Goal: Information Seeking & Learning: Find specific fact

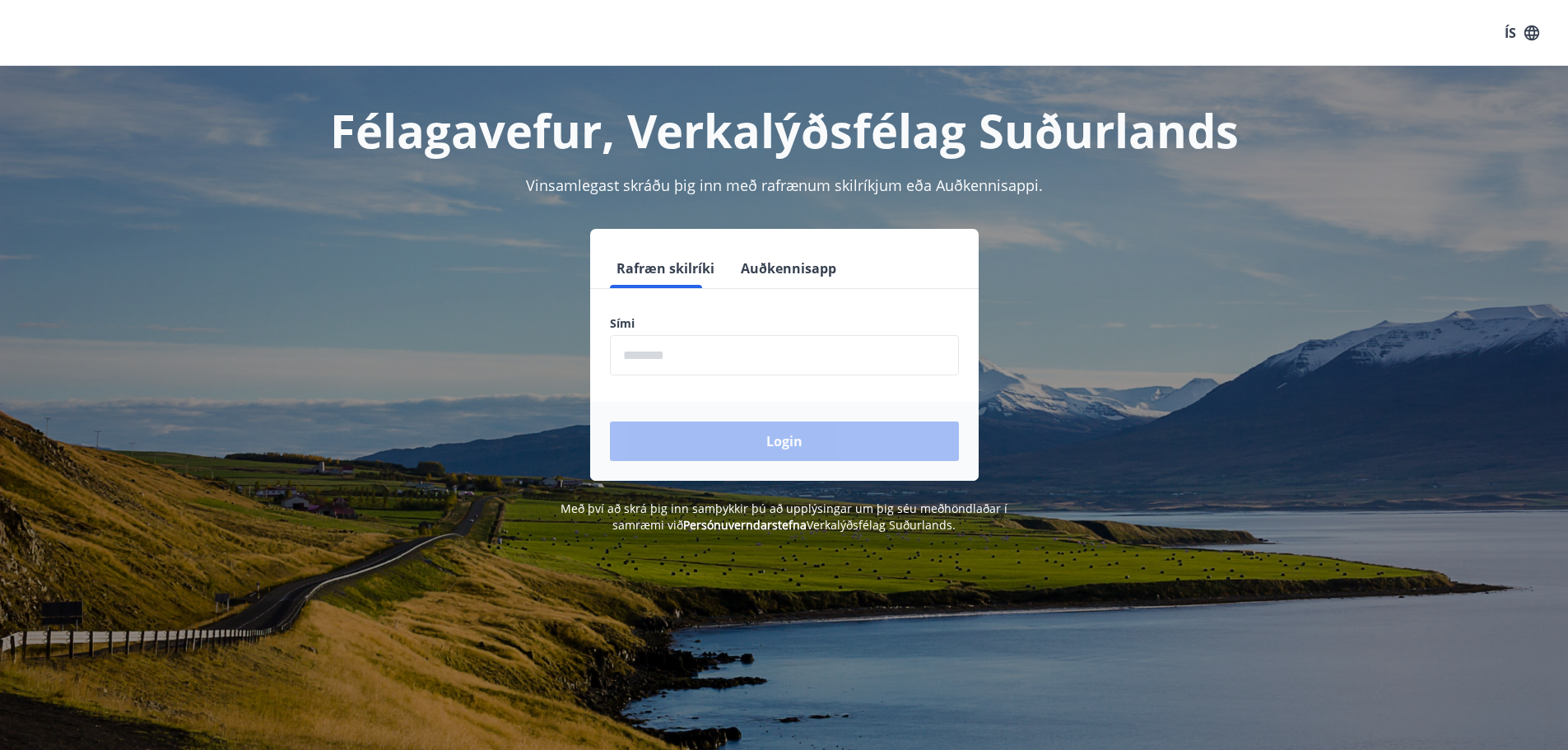
click at [752, 346] on input "phone" at bounding box center [784, 355] width 349 height 41
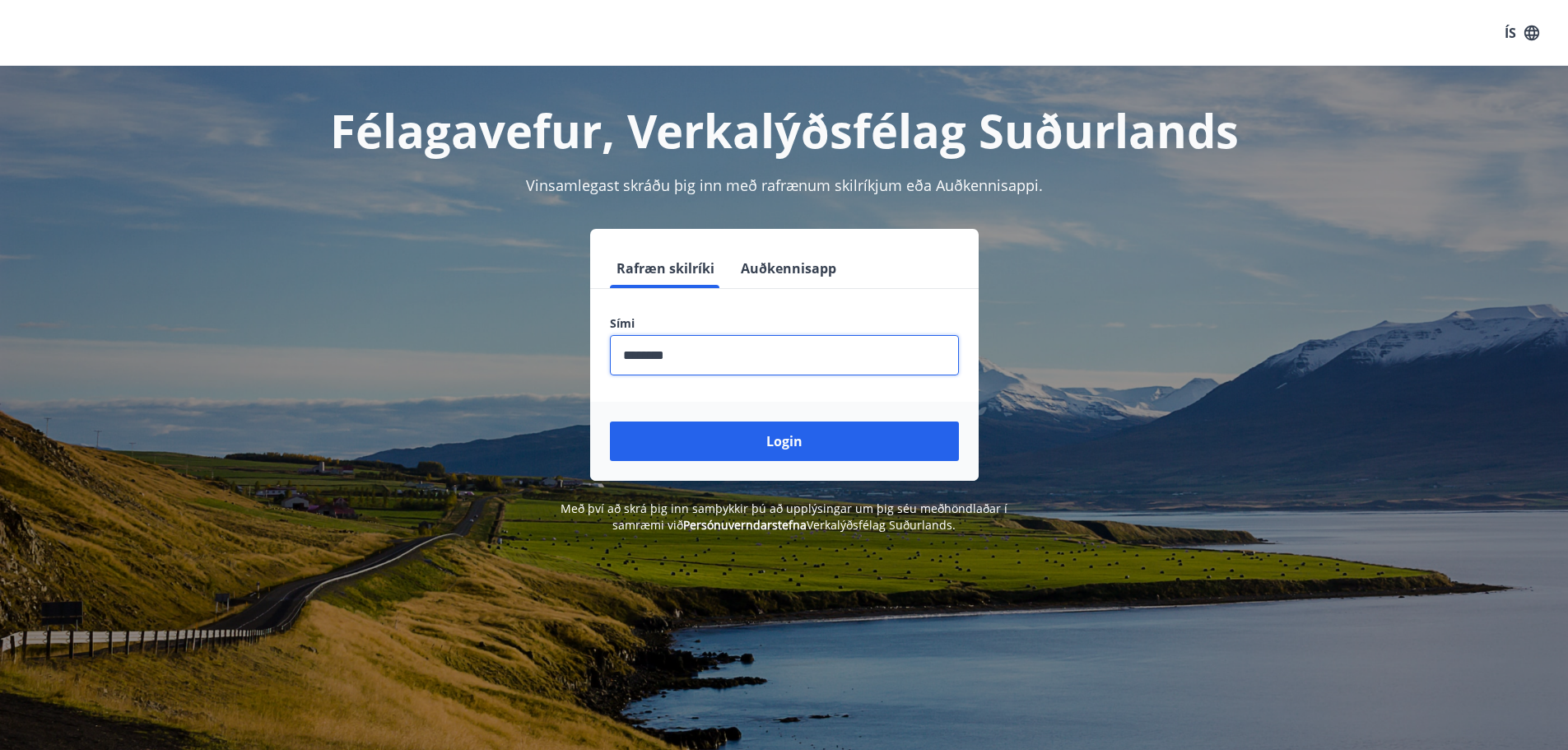
type input "********"
click at [752, 416] on div "Login" at bounding box center [784, 442] width 389 height 79
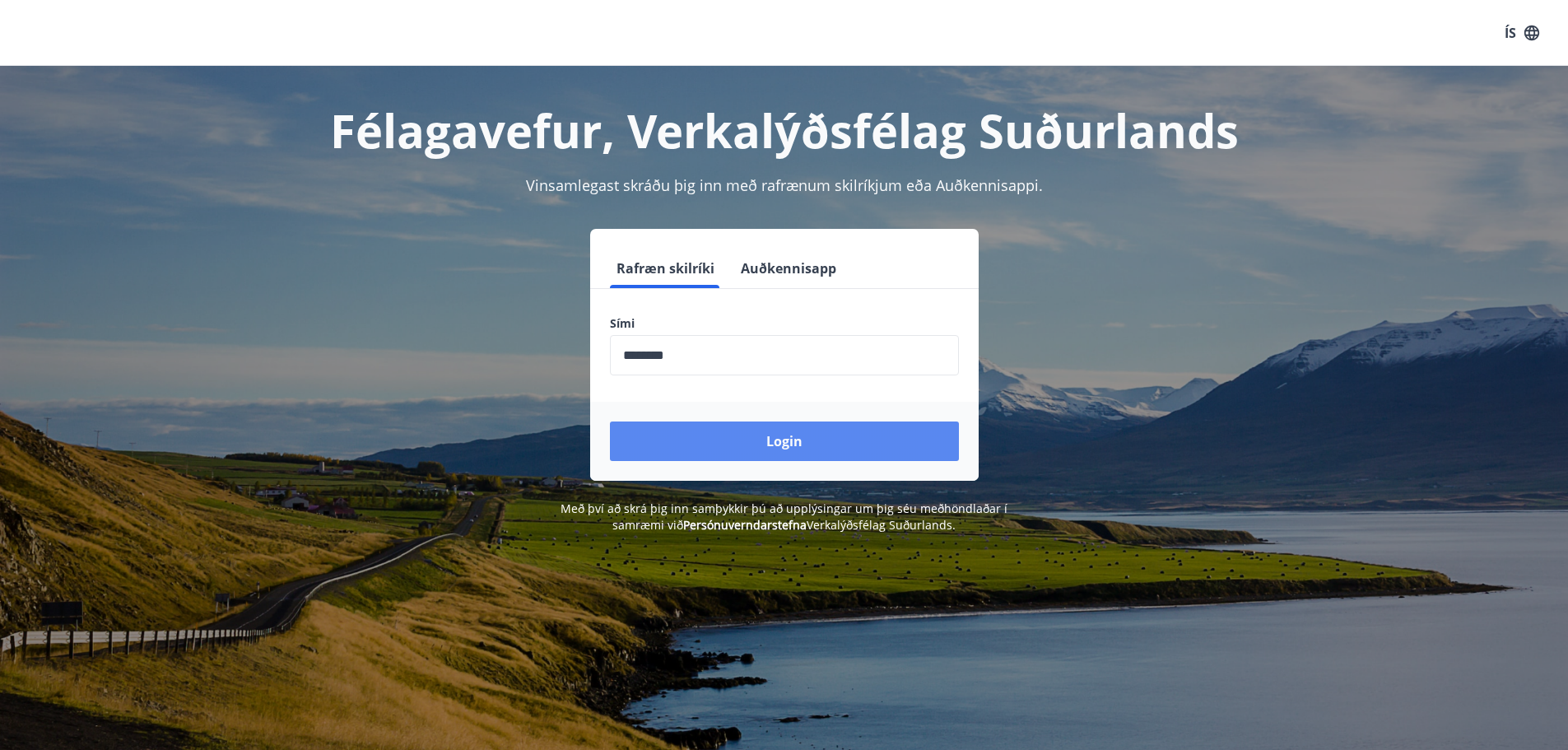
click at [757, 429] on button "Login" at bounding box center [784, 442] width 349 height 40
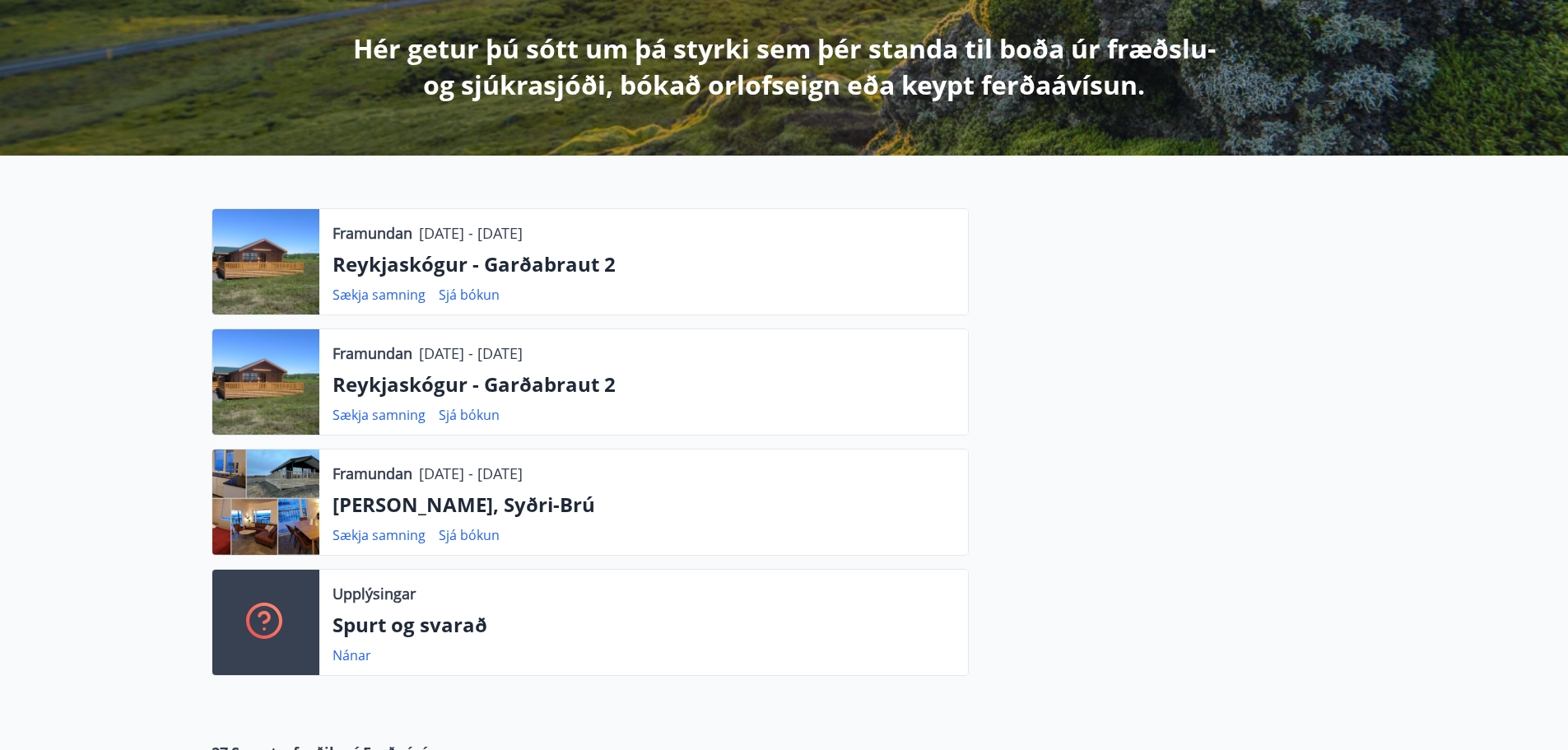
scroll to position [329, 0]
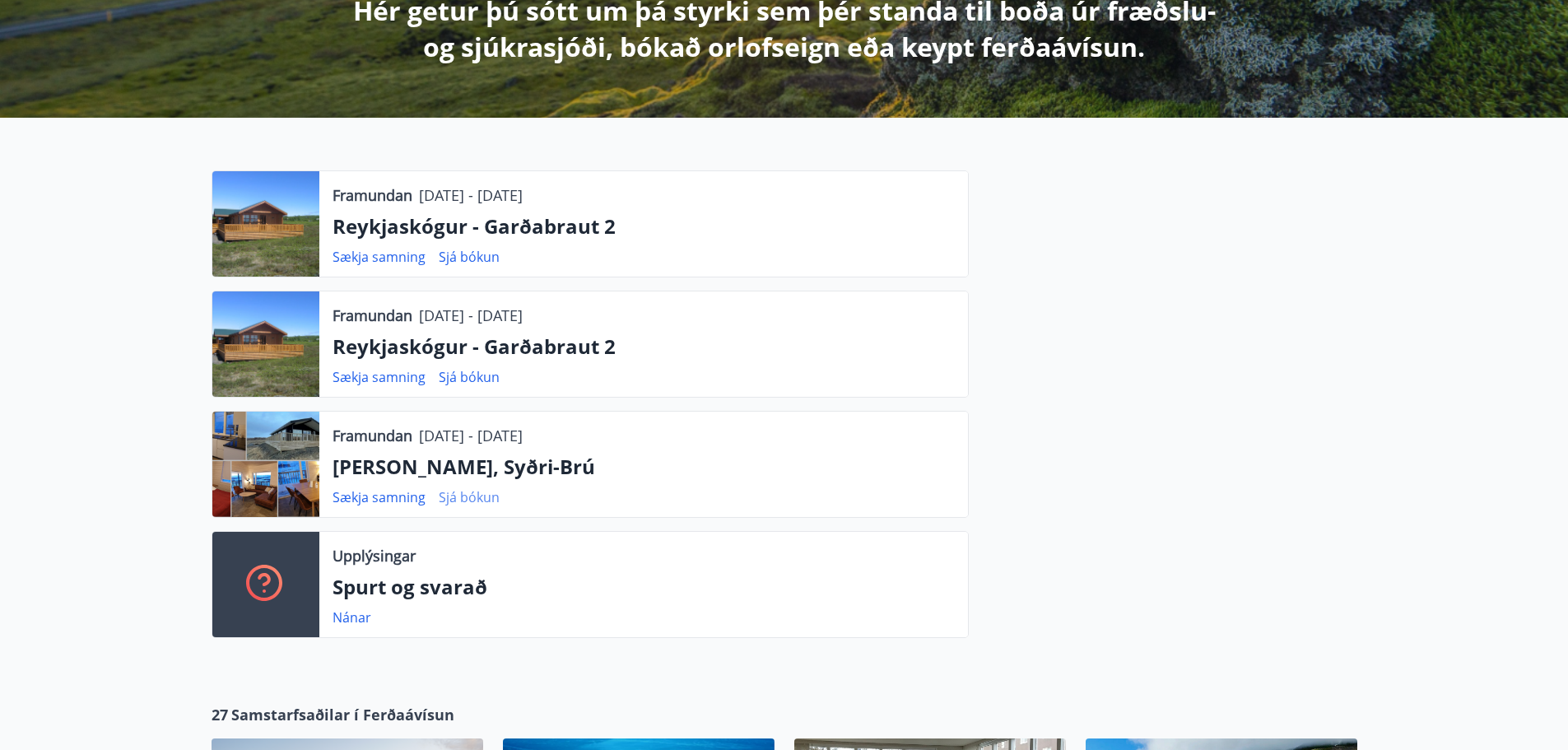
click at [455, 496] on link "Sjá bókun" at bounding box center [469, 496] width 61 height 18
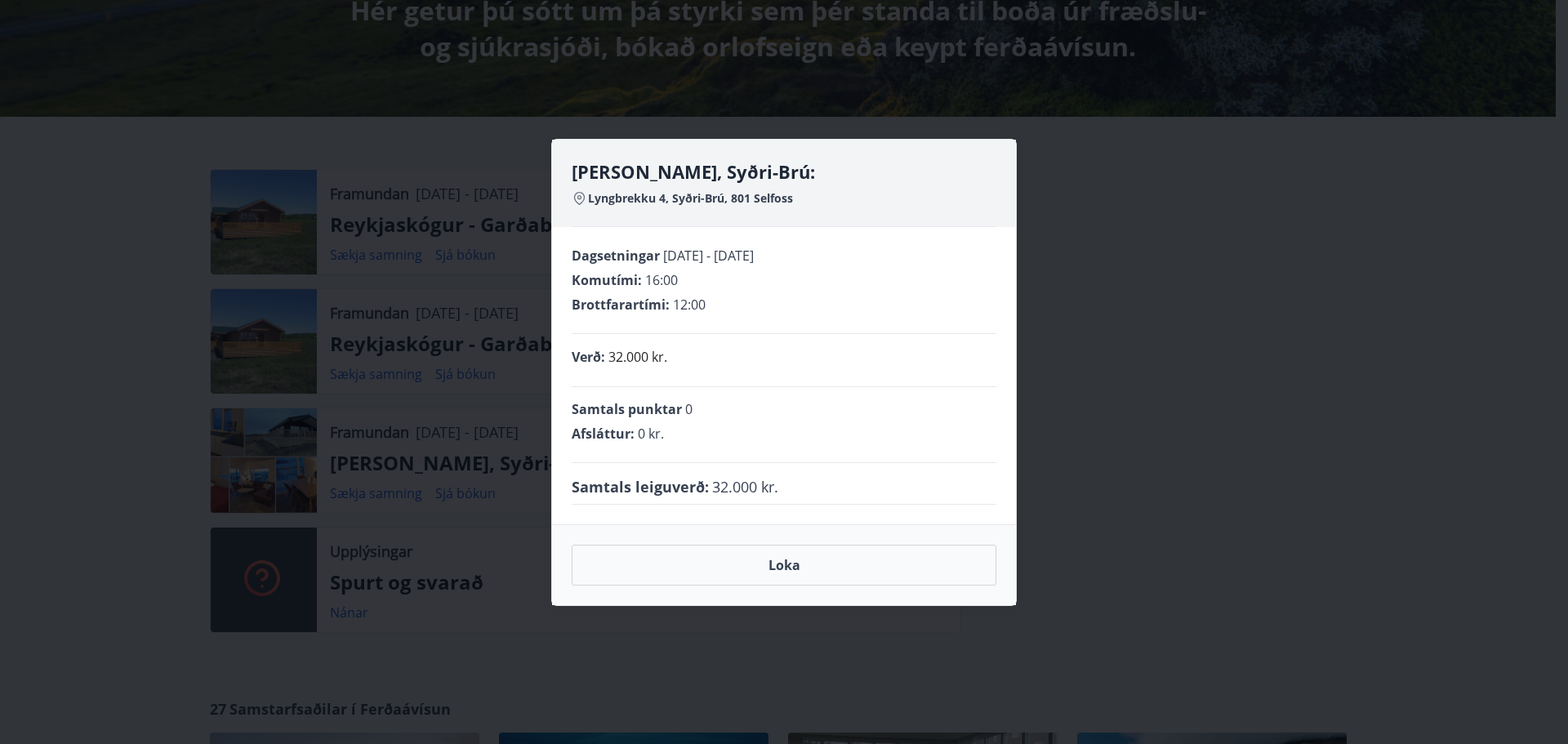
click at [445, 387] on div "Lyngbrekka, Syðri-Brú: Lyngbrekku 4, Syðri-Brú, 801 Selfoss Dagsetningar [DATE]…" at bounding box center [784, 372] width 1568 height 744
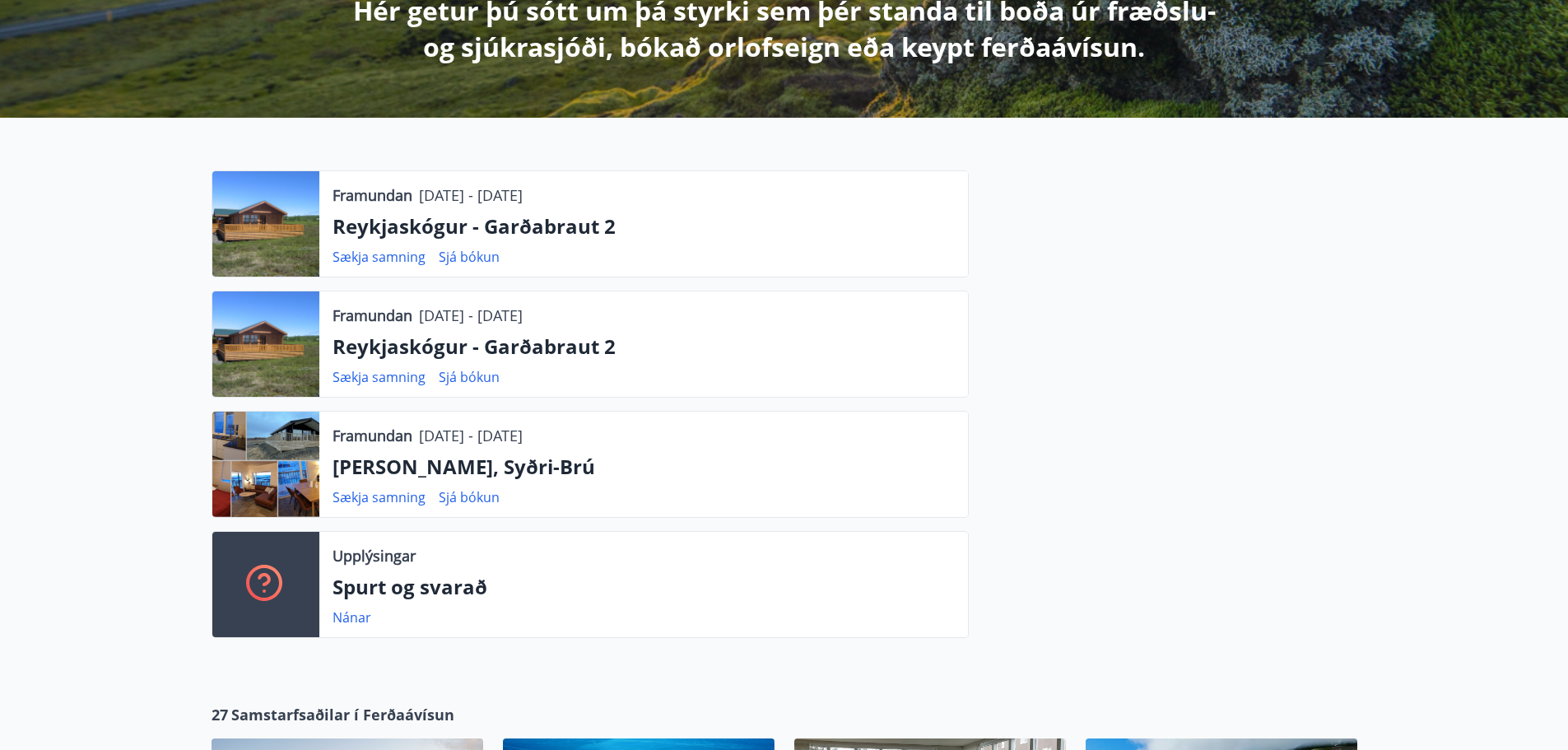
click at [300, 448] on div at bounding box center [265, 464] width 107 height 106
click at [457, 463] on p "[PERSON_NAME], Syðri-Brú" at bounding box center [642, 467] width 622 height 28
click at [483, 474] on p "[PERSON_NAME], Syðri-Brú" at bounding box center [642, 467] width 622 height 28
click at [300, 466] on div at bounding box center [265, 464] width 107 height 106
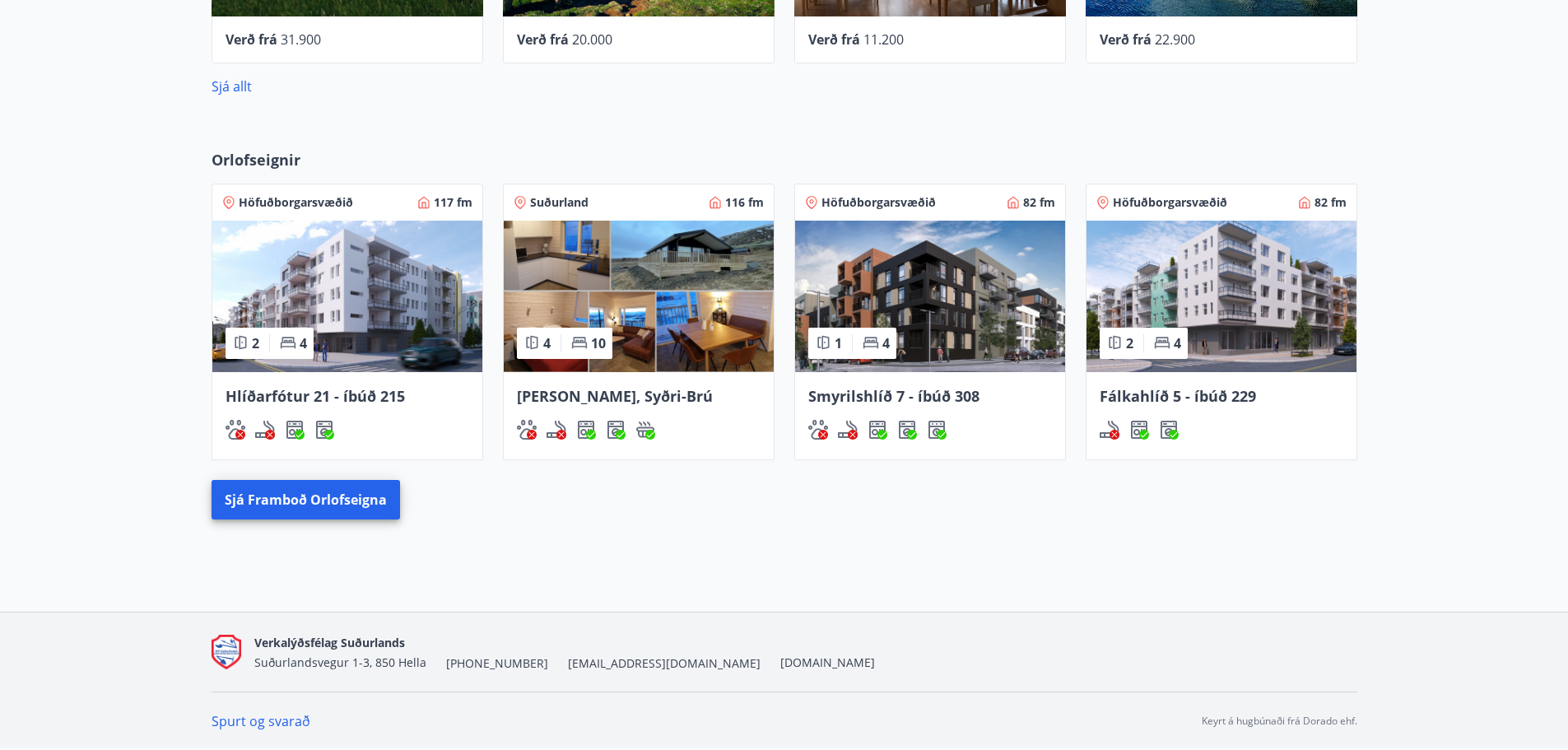
click at [706, 315] on img at bounding box center [639, 296] width 270 height 152
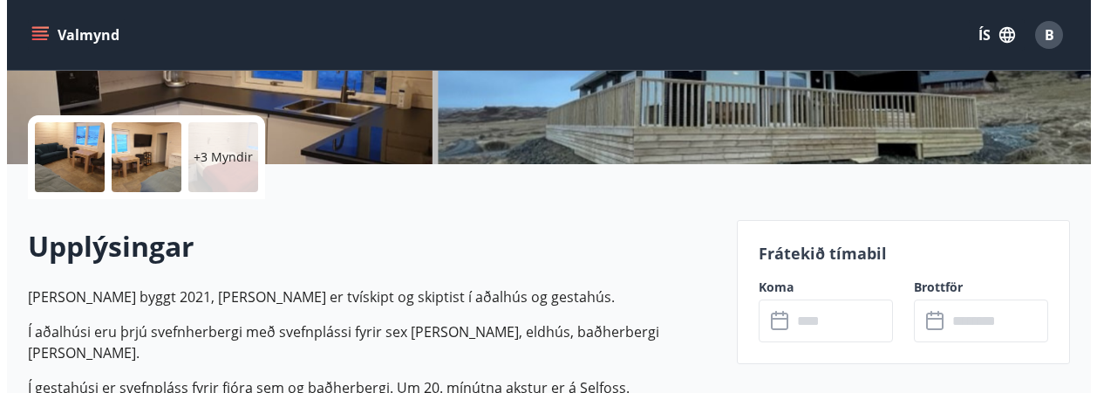
scroll to position [262, 0]
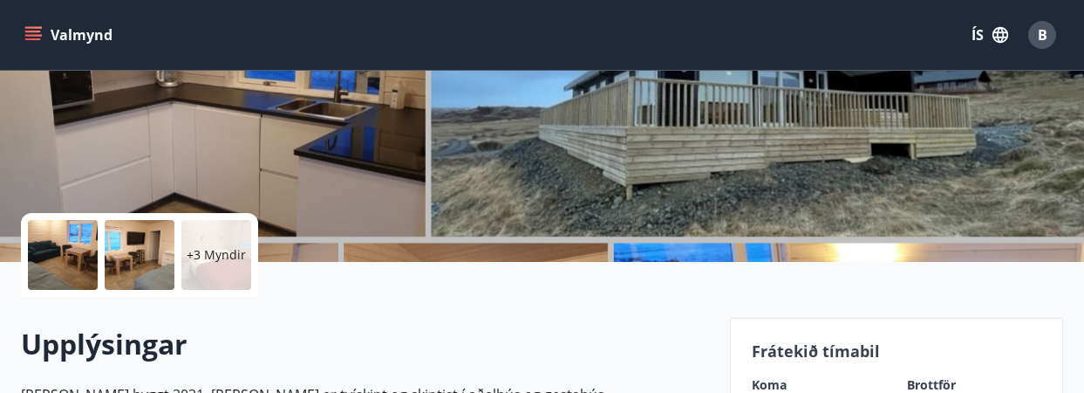
click at [200, 273] on div "+3 Myndir" at bounding box center [216, 255] width 70 height 70
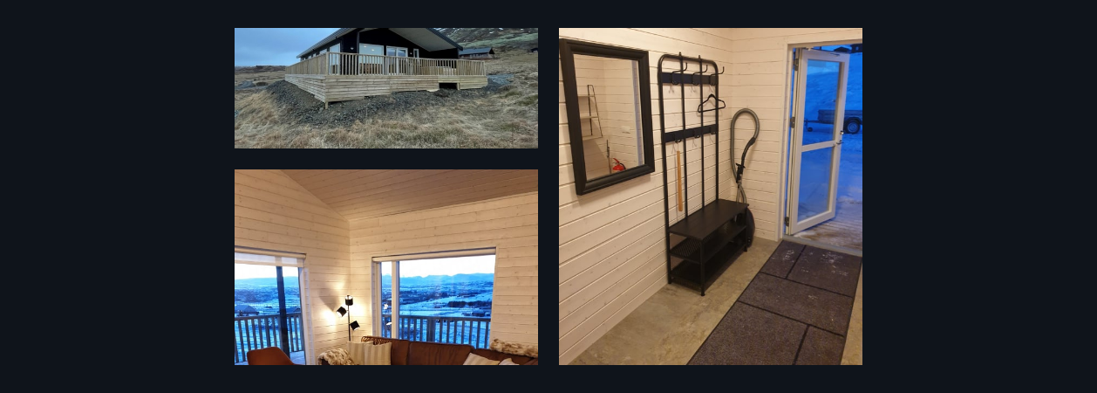
scroll to position [1308, 0]
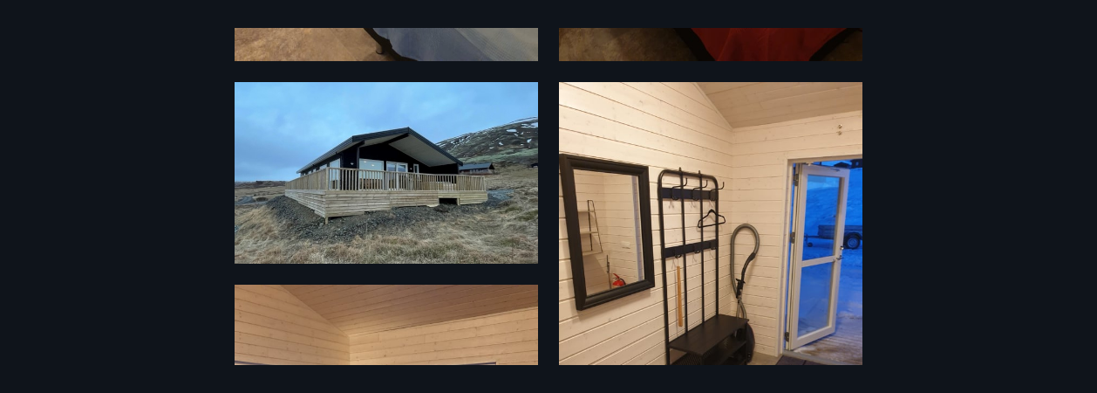
click at [439, 208] on img at bounding box center [387, 172] width 304 height 181
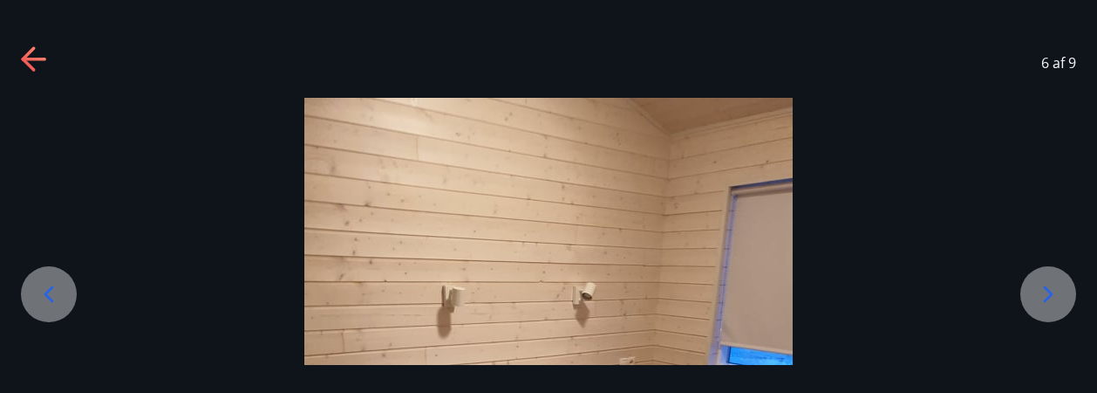
drag, startPoint x: 517, startPoint y: 225, endPoint x: 704, endPoint y: 198, distance: 188.6
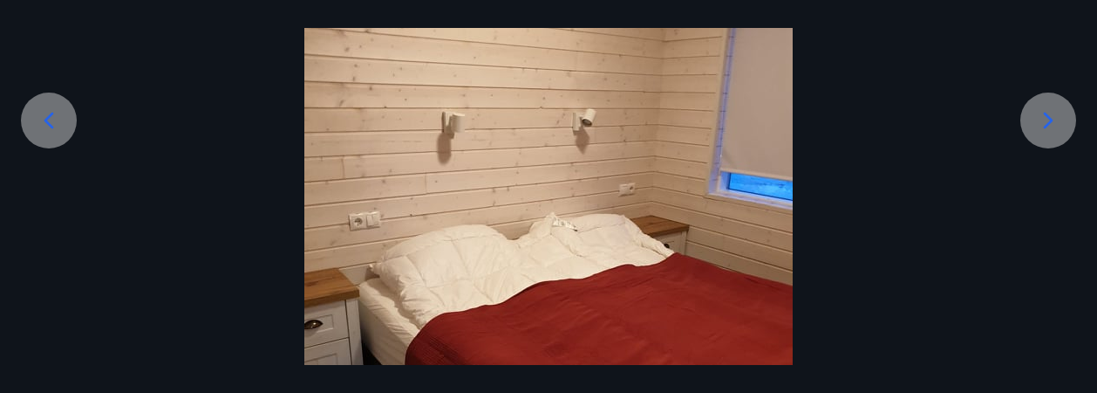
scroll to position [174, 0]
click at [43, 122] on icon at bounding box center [49, 120] width 28 height 28
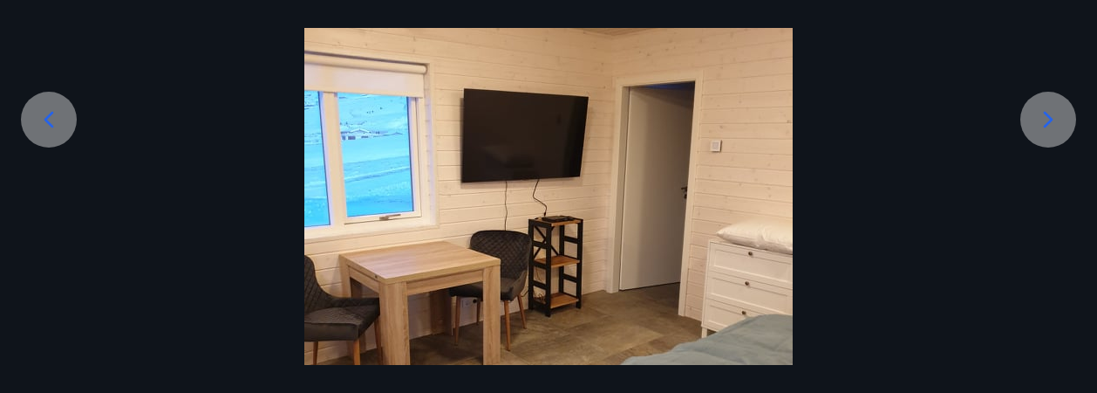
click at [1052, 112] on icon at bounding box center [1049, 120] width 28 height 28
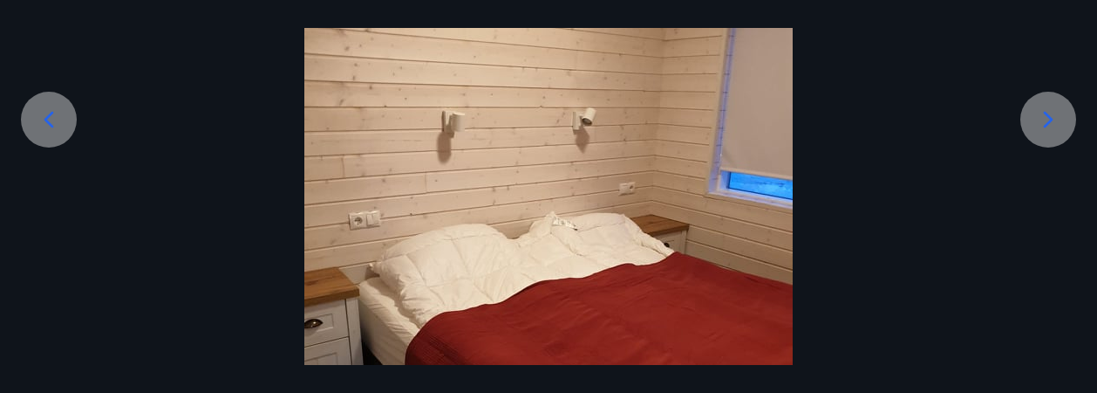
click at [1052, 111] on icon at bounding box center [1049, 120] width 28 height 28
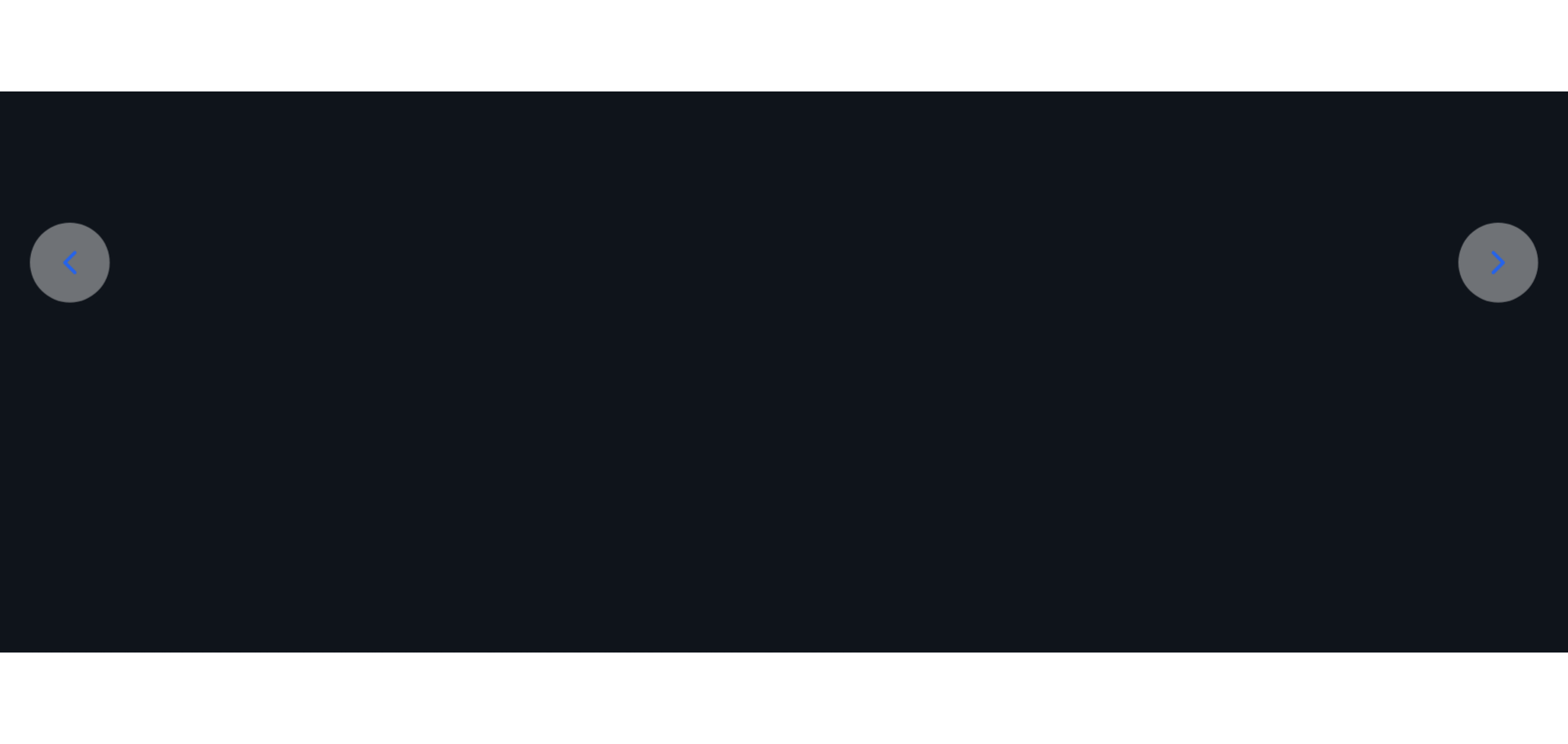
scroll to position [62, 0]
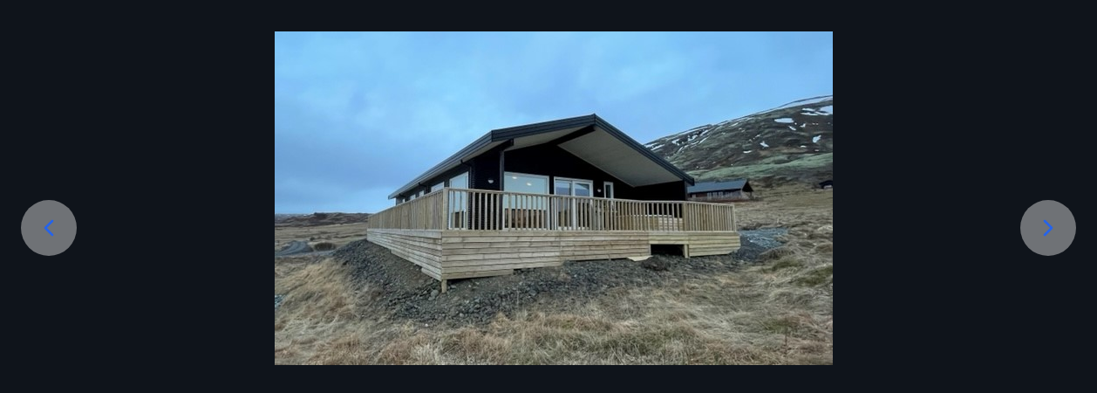
drag, startPoint x: 563, startPoint y: 215, endPoint x: 721, endPoint y: 183, distance: 161.0
click at [727, 186] on img at bounding box center [554, 197] width 558 height 333
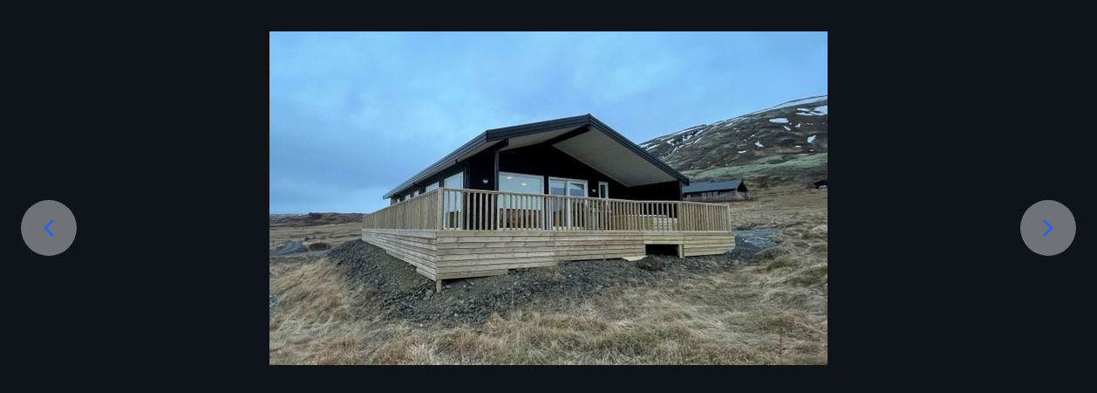
drag, startPoint x: 658, startPoint y: 202, endPoint x: 697, endPoint y: 132, distance: 80.8
click at [697, 132] on img at bounding box center [549, 197] width 558 height 333
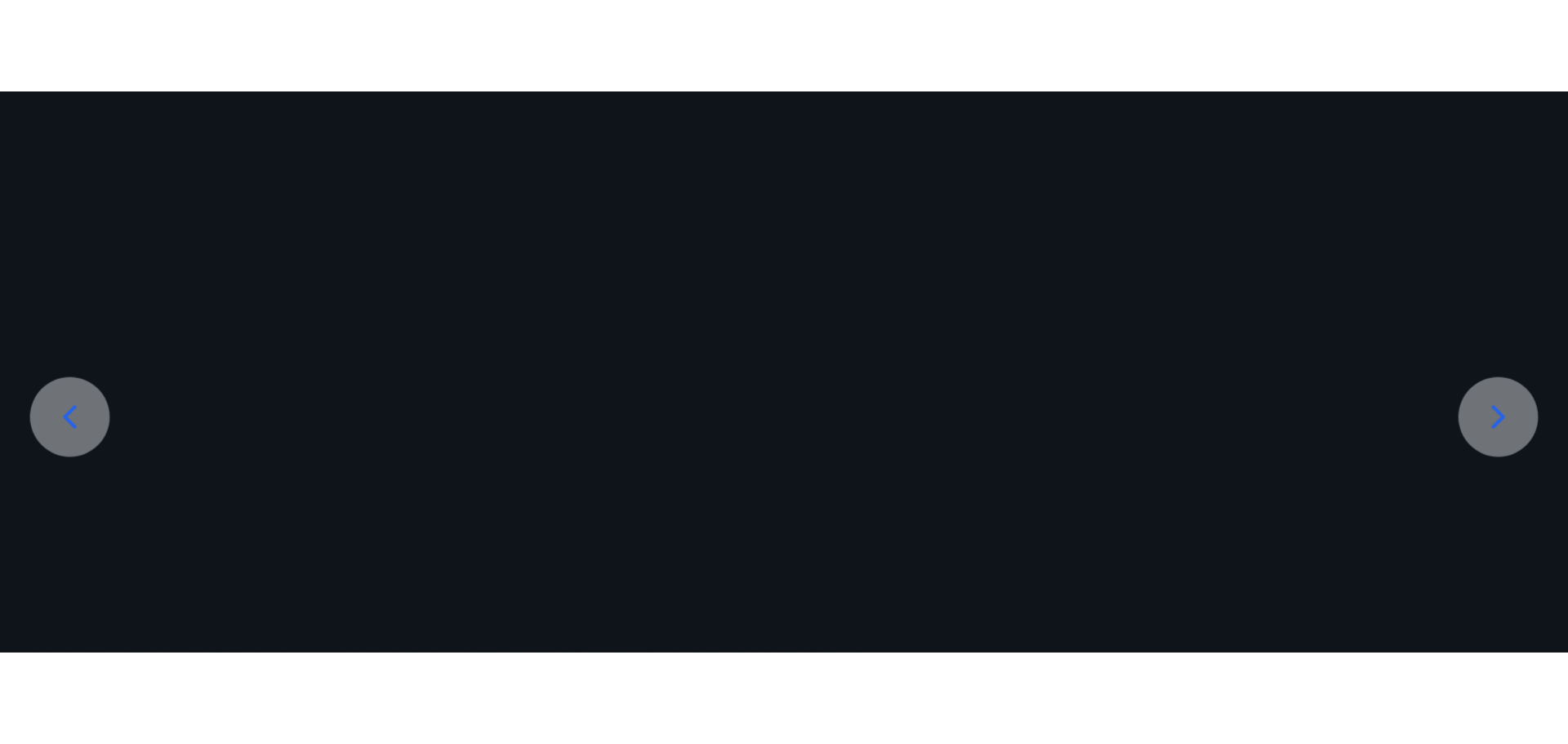
scroll to position [899, 0]
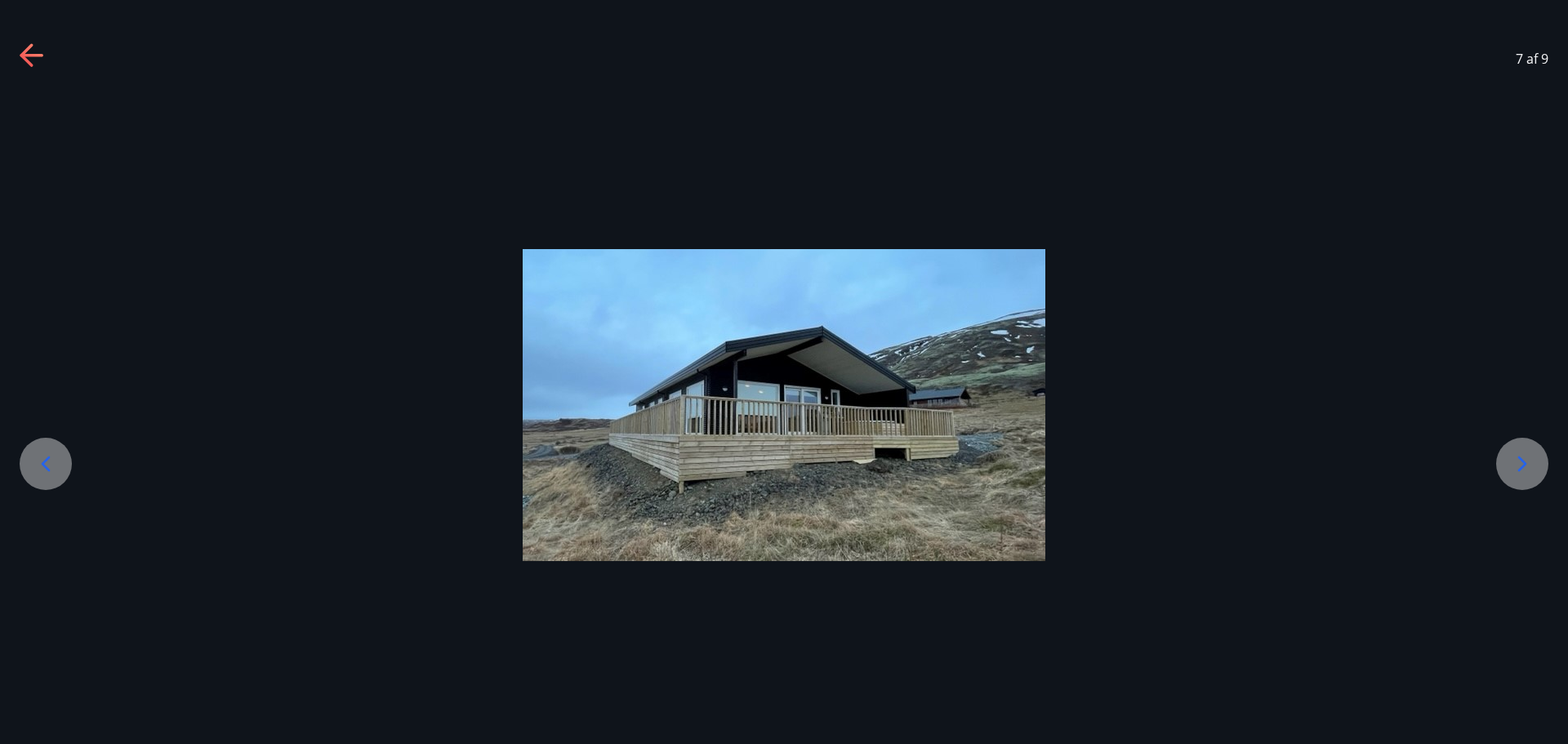
click at [66, 474] on div at bounding box center [46, 464] width 52 height 52
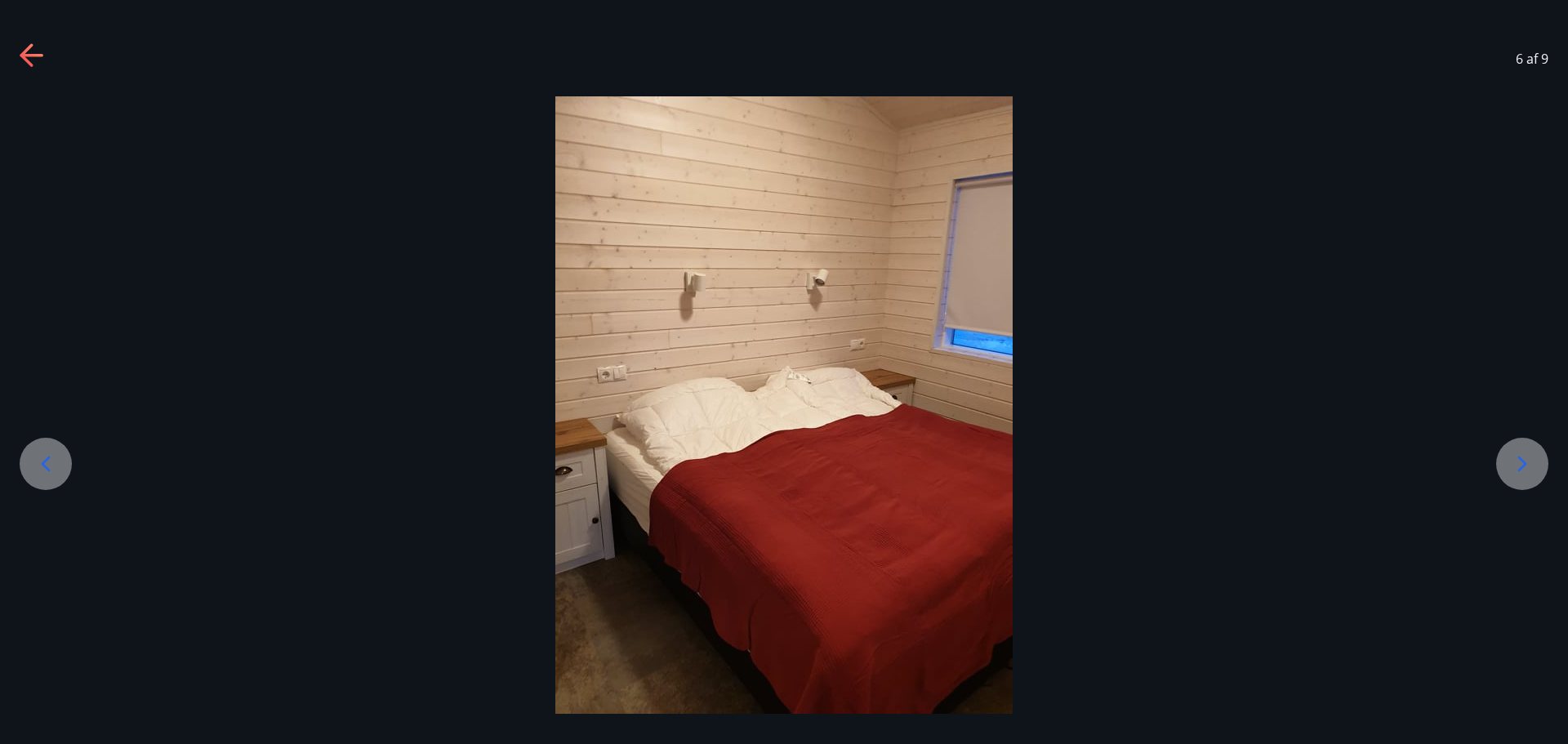
click at [66, 474] on div at bounding box center [46, 464] width 52 height 52
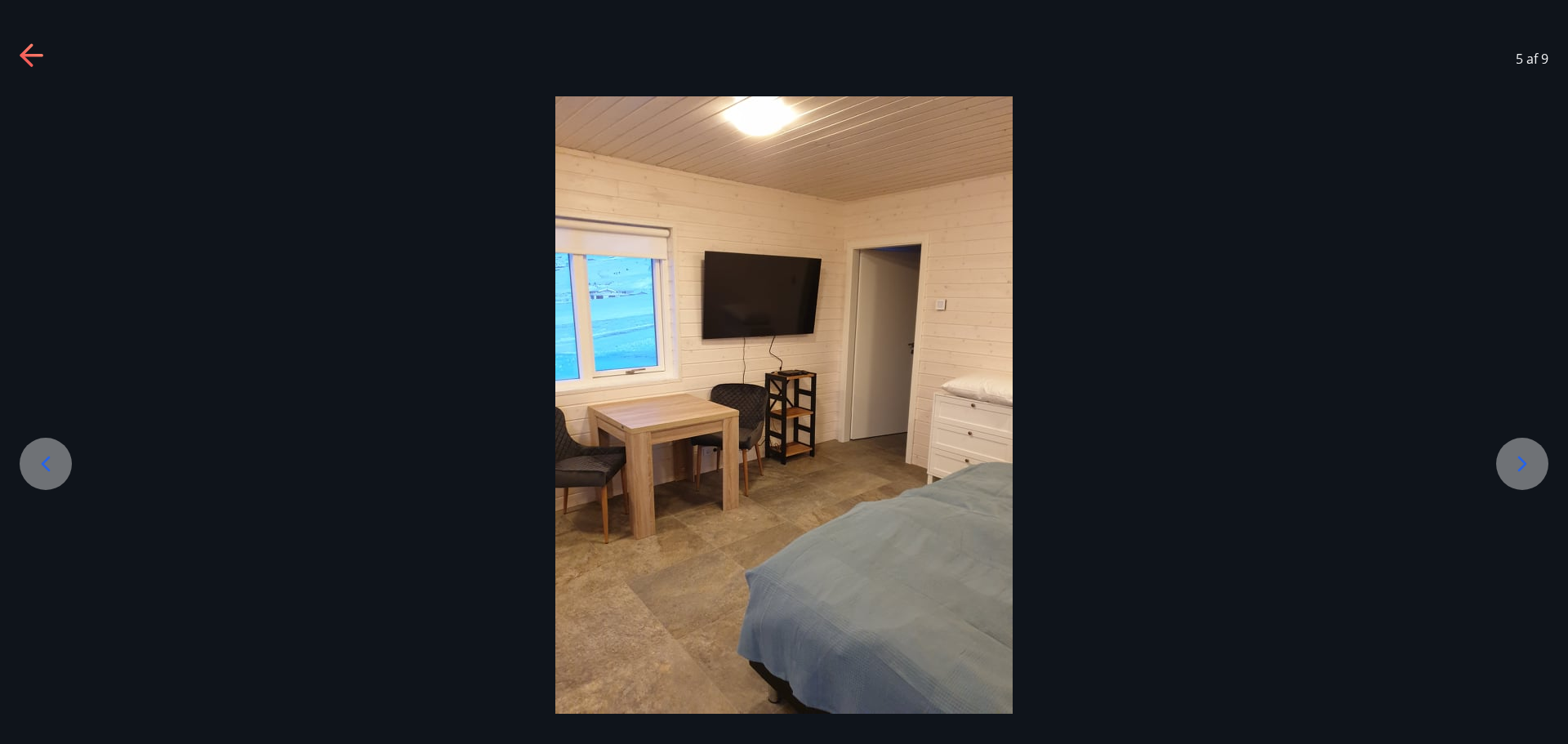
click at [66, 474] on div at bounding box center [46, 464] width 52 height 52
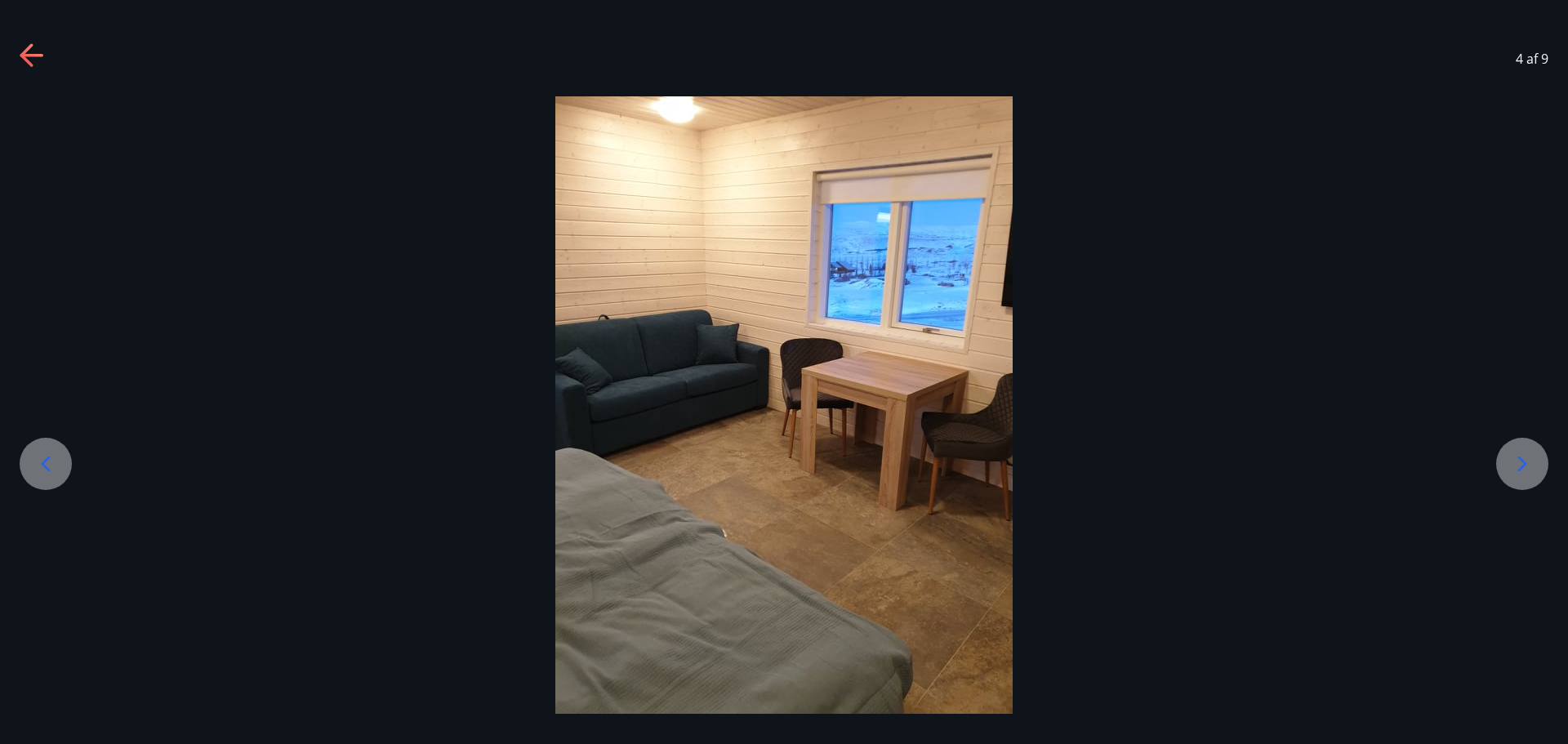
click at [66, 474] on div at bounding box center [46, 464] width 52 height 52
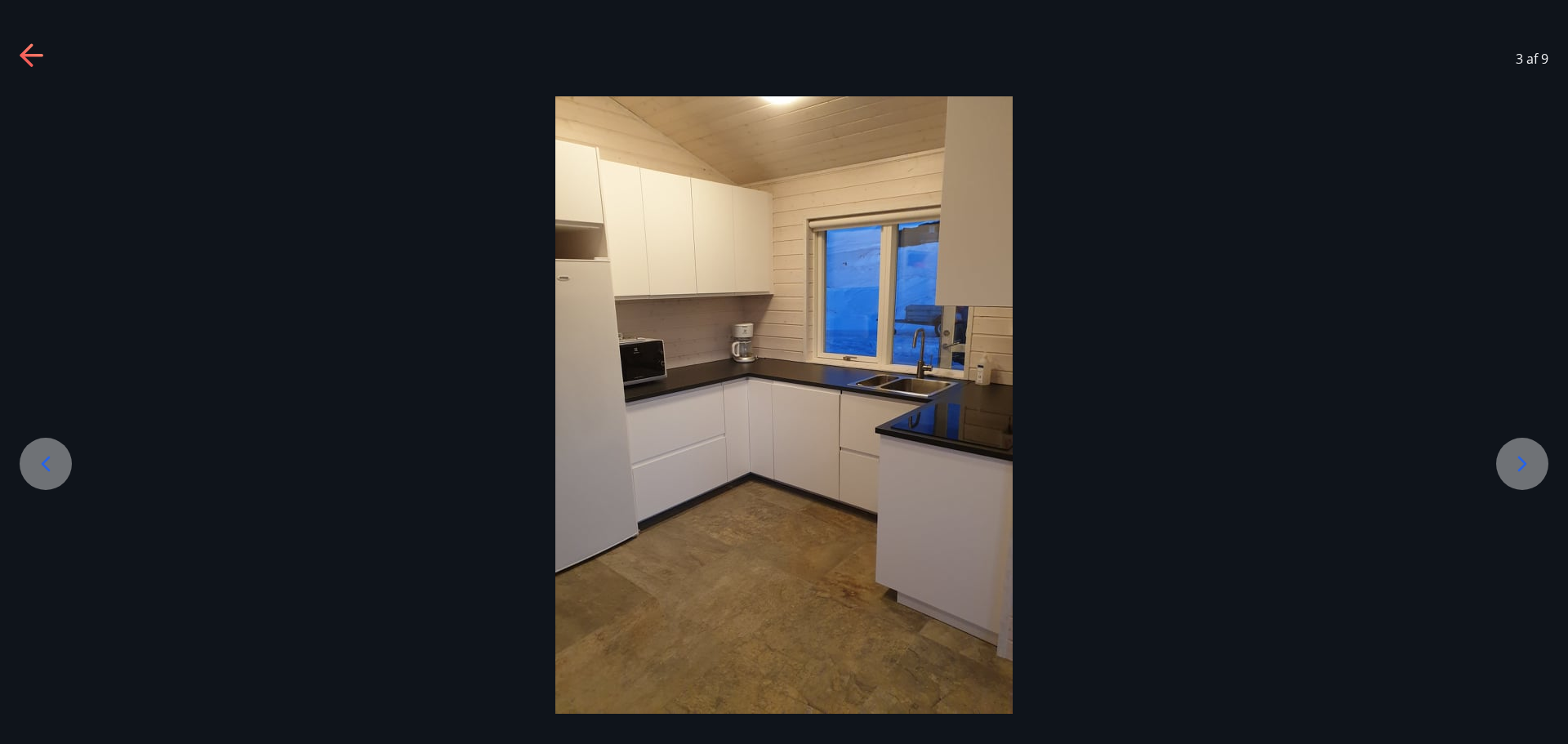
click at [66, 474] on div at bounding box center [46, 464] width 52 height 52
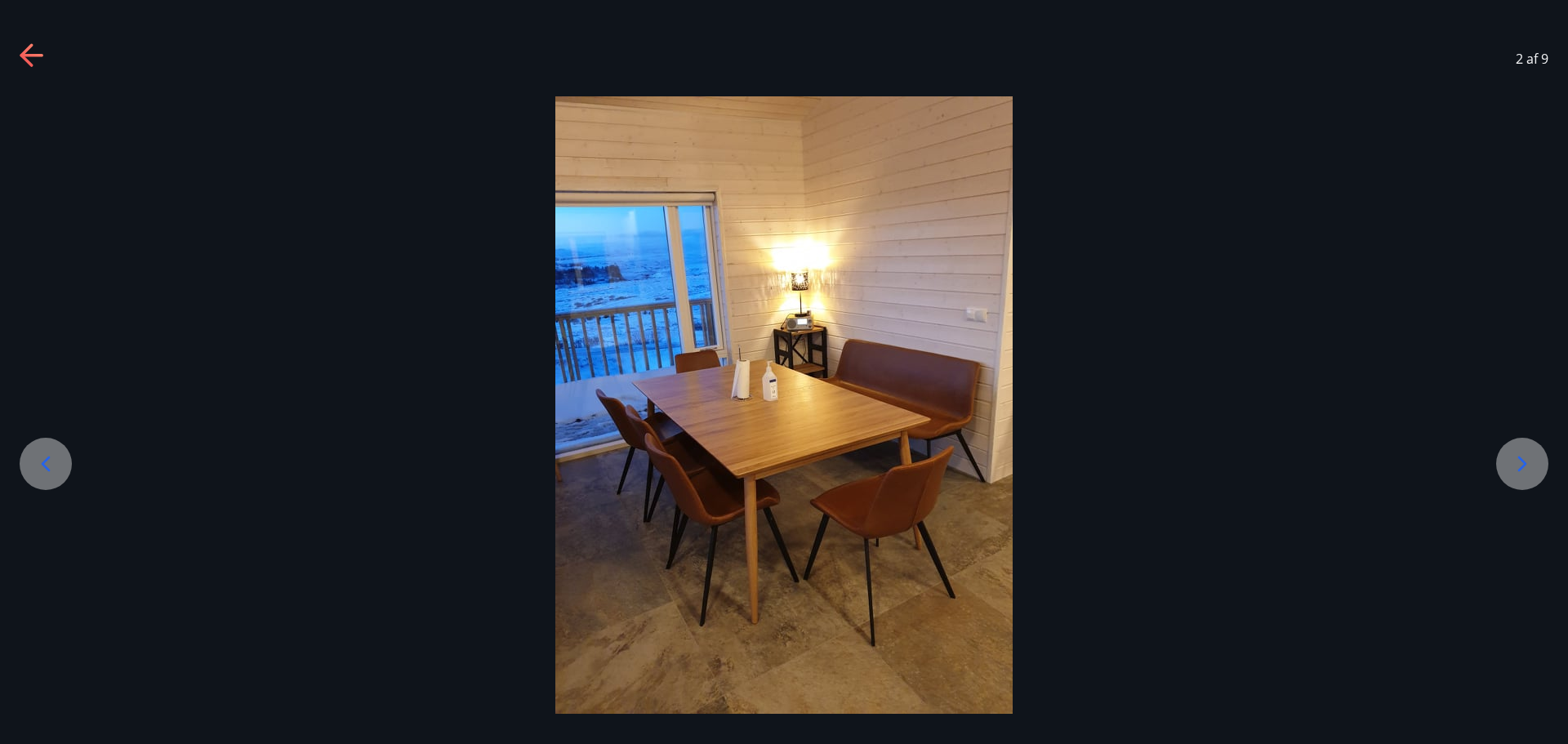
click at [66, 474] on div at bounding box center [46, 464] width 52 height 52
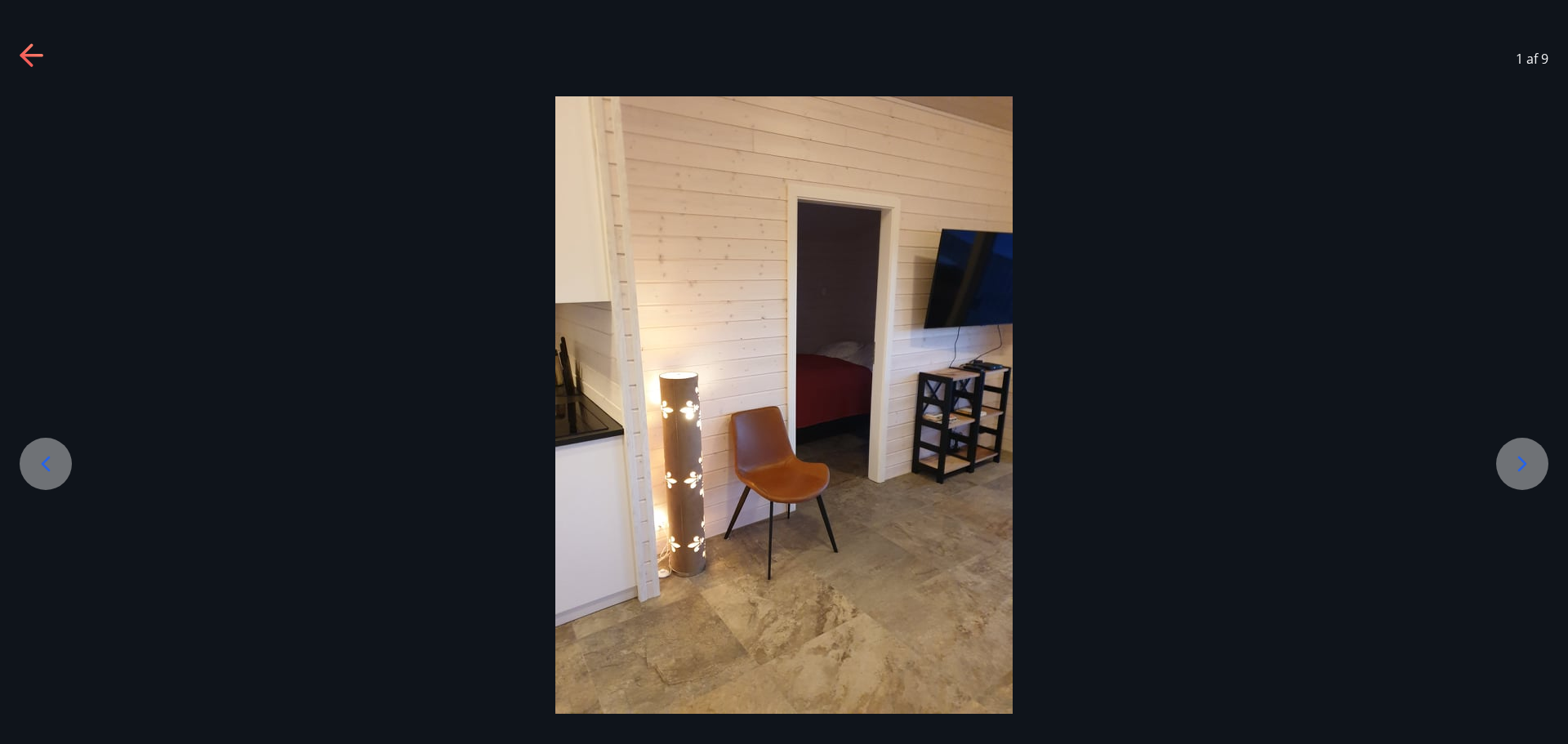
click at [66, 474] on div at bounding box center [46, 464] width 52 height 52
click at [62, 474] on div at bounding box center [46, 464] width 52 height 52
click at [1510, 445] on div at bounding box center [1522, 464] width 52 height 52
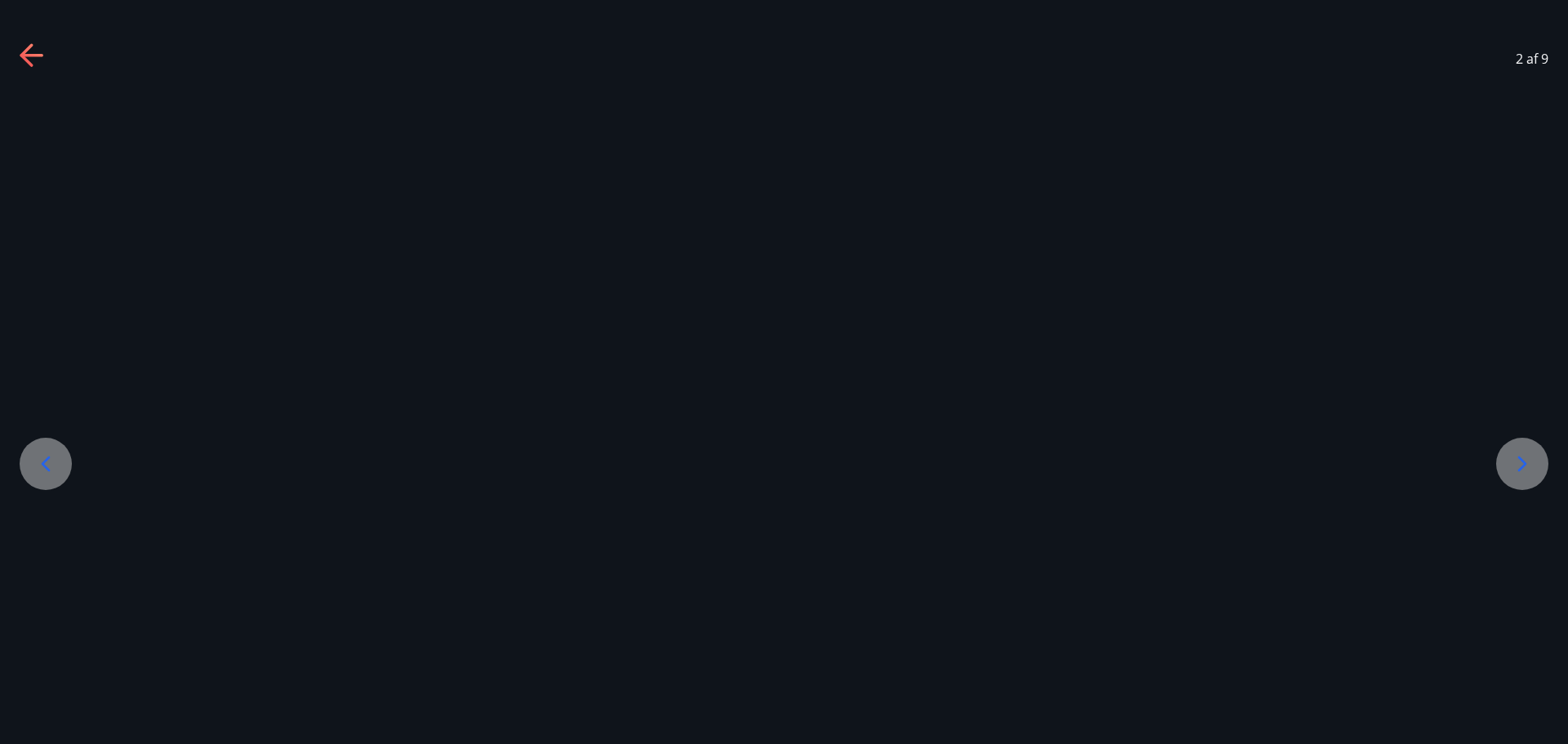
click at [1513, 445] on div at bounding box center [1522, 464] width 52 height 52
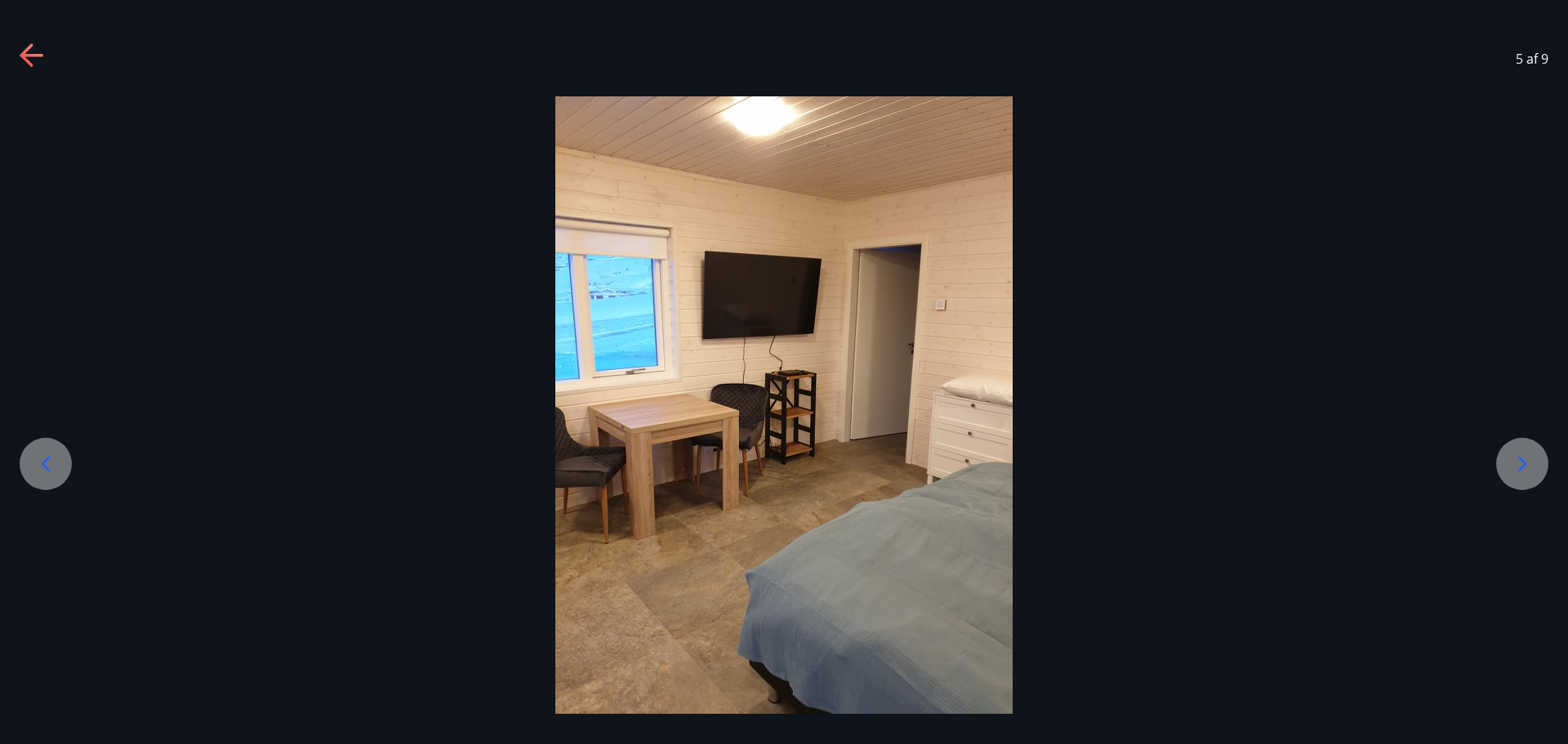
click at [1513, 445] on div at bounding box center [1522, 464] width 52 height 52
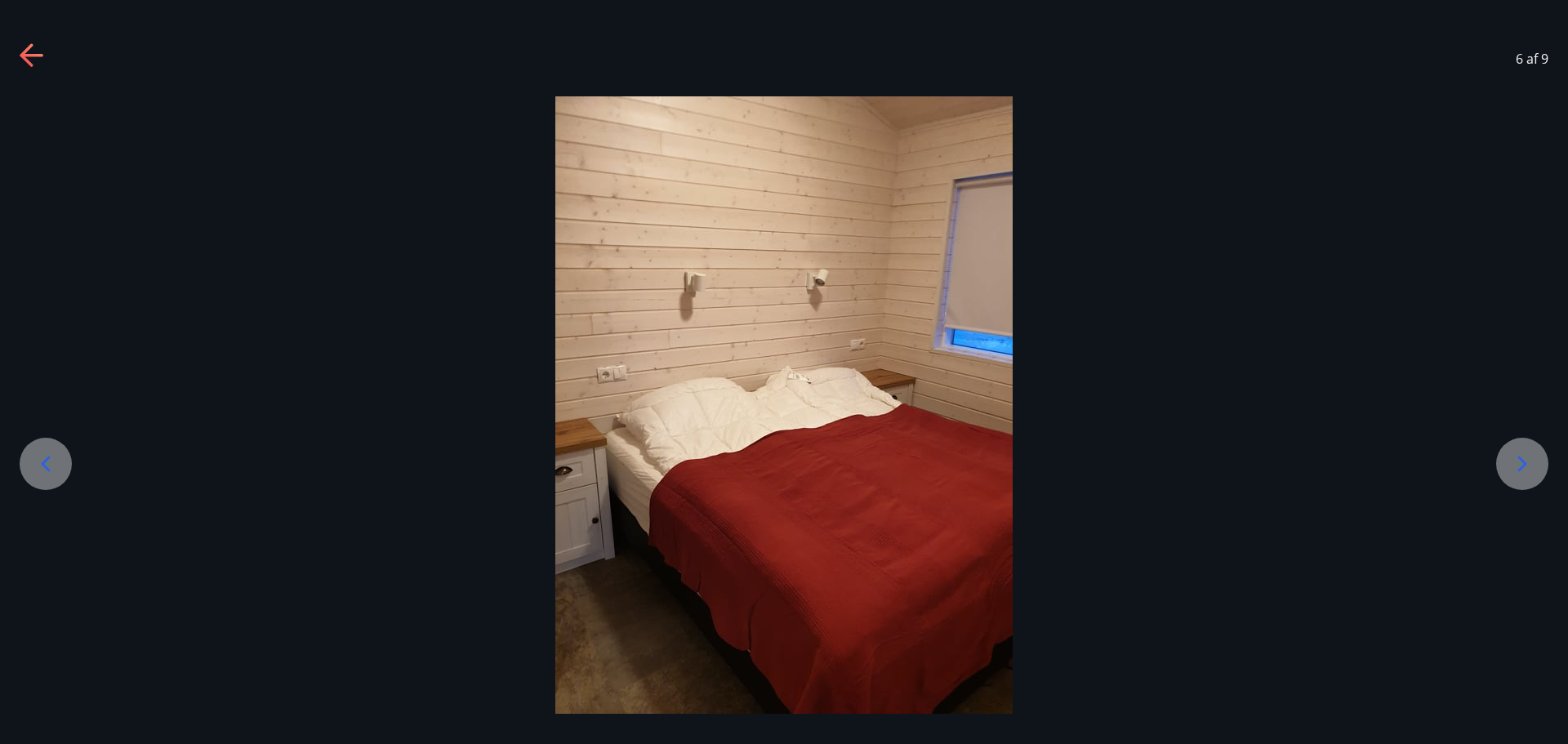
click at [1513, 445] on div at bounding box center [1522, 464] width 52 height 52
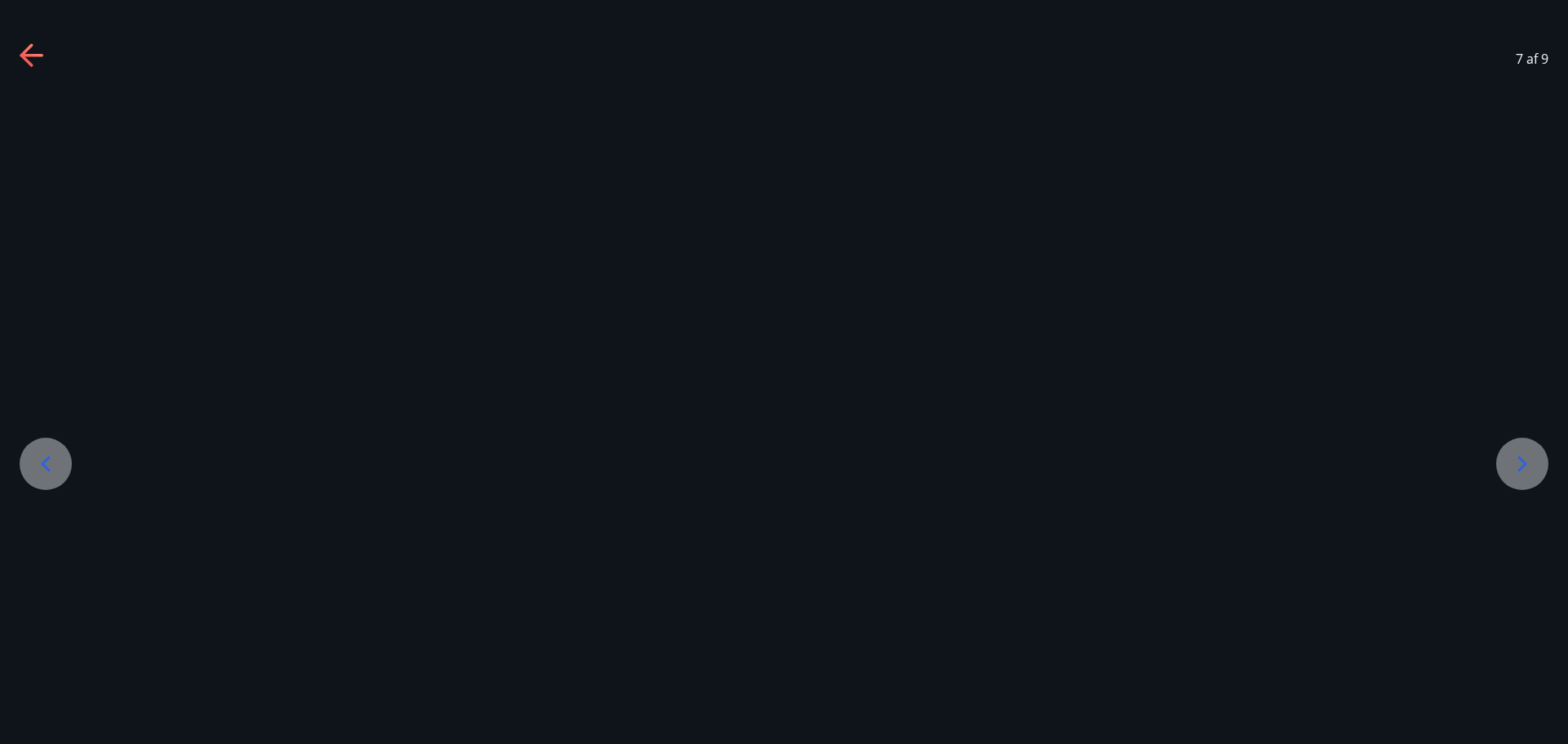
click at [1513, 445] on div at bounding box center [1522, 464] width 52 height 52
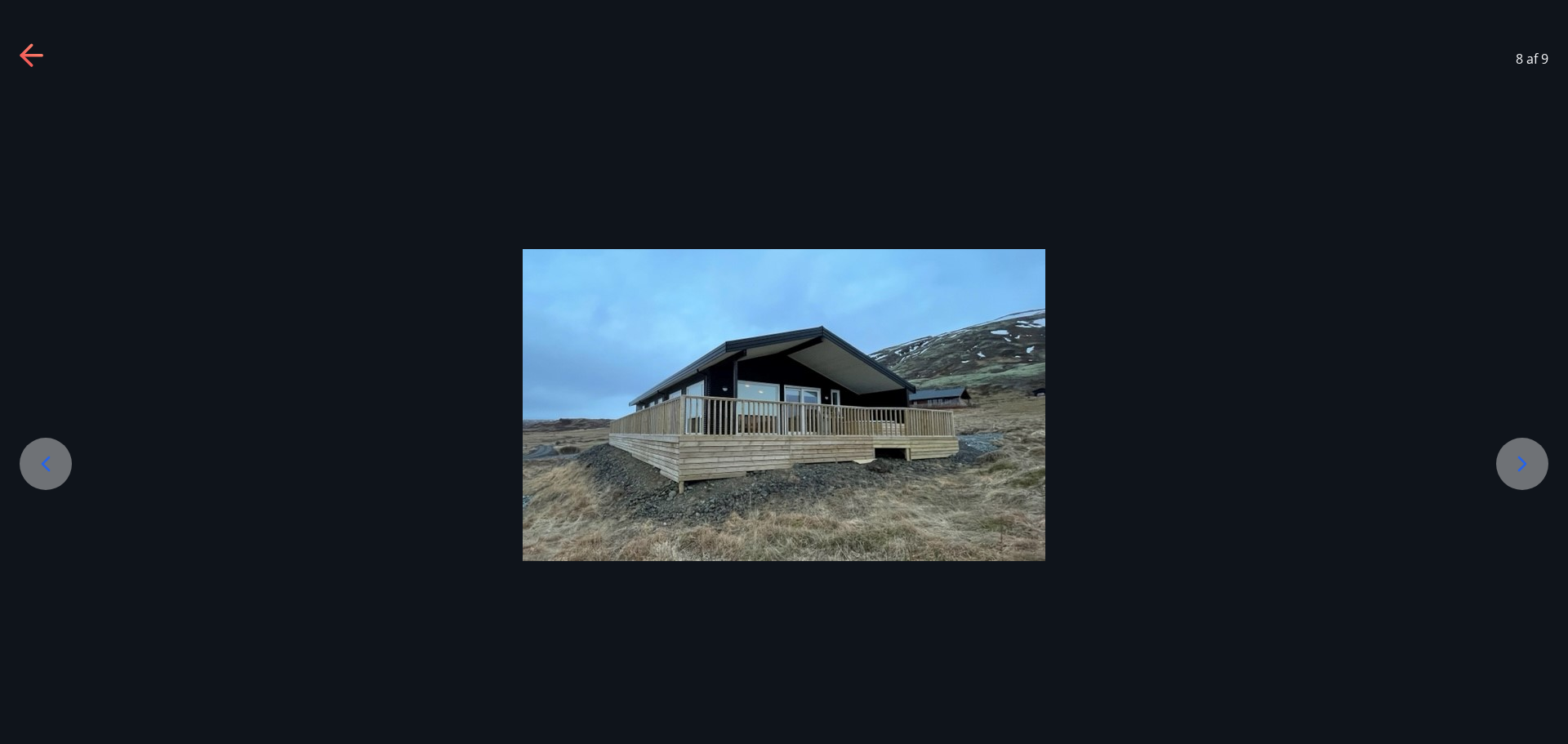
click at [1513, 445] on div at bounding box center [1522, 464] width 52 height 52
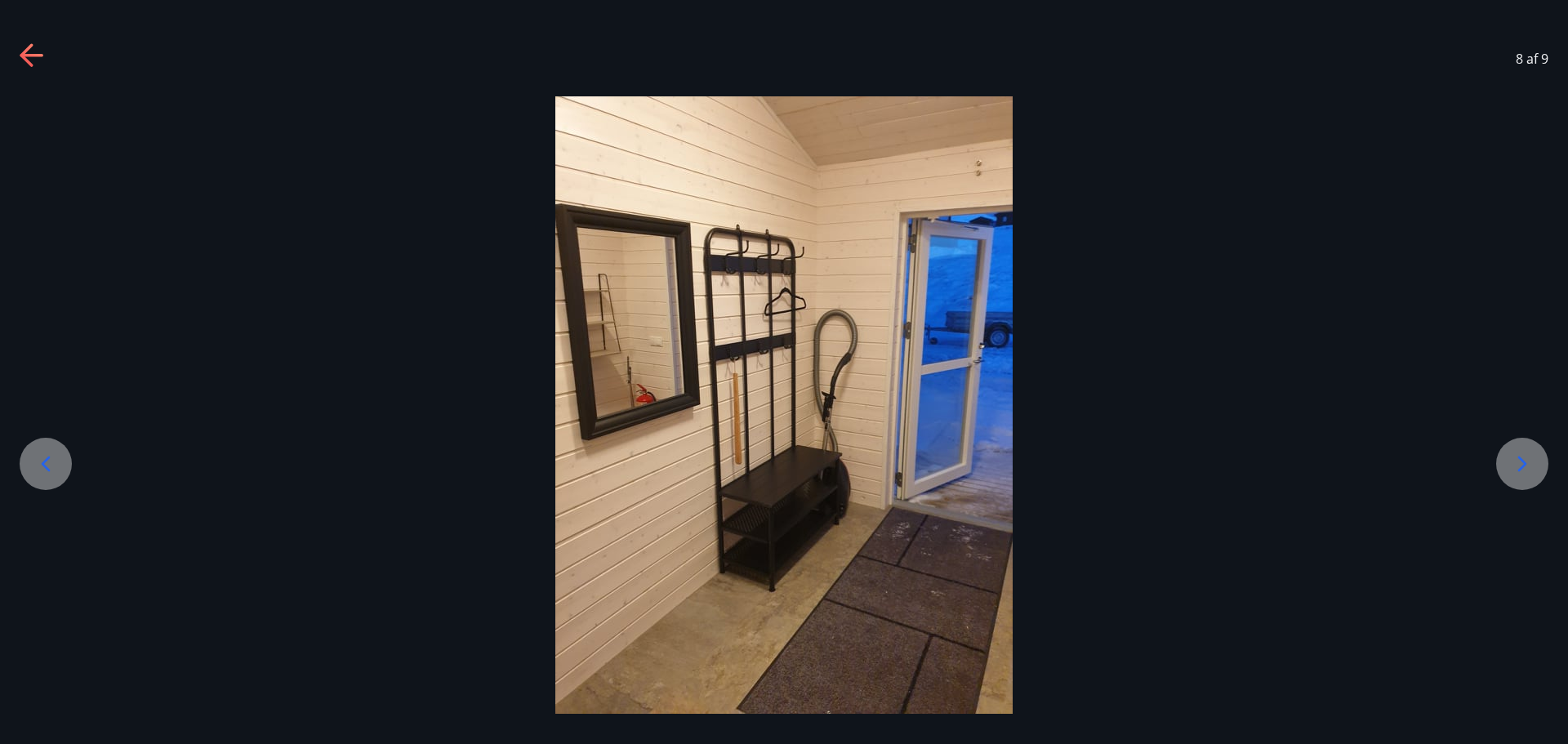
click at [1513, 445] on div at bounding box center [1522, 464] width 52 height 52
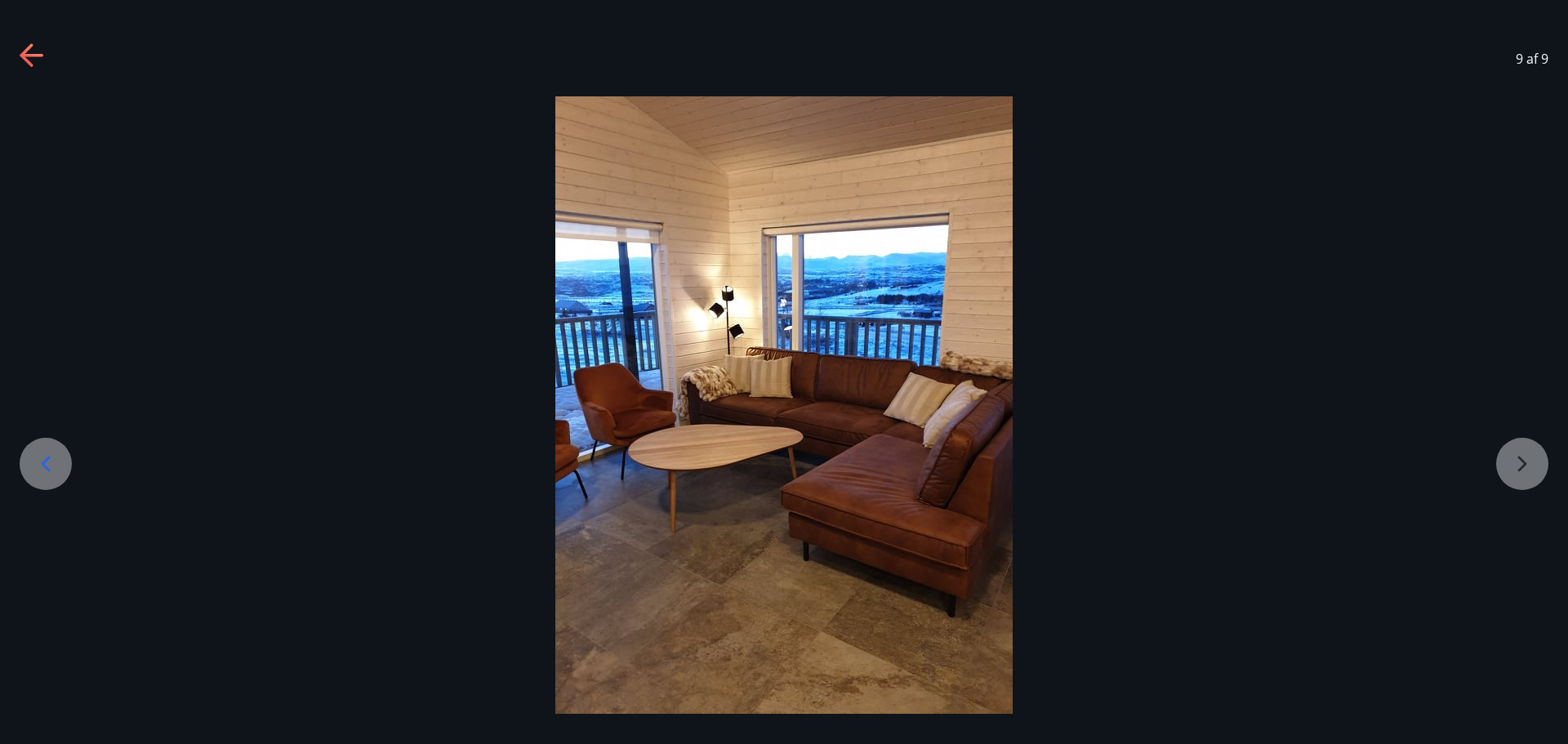
click at [1513, 445] on div at bounding box center [784, 404] width 1568 height 617
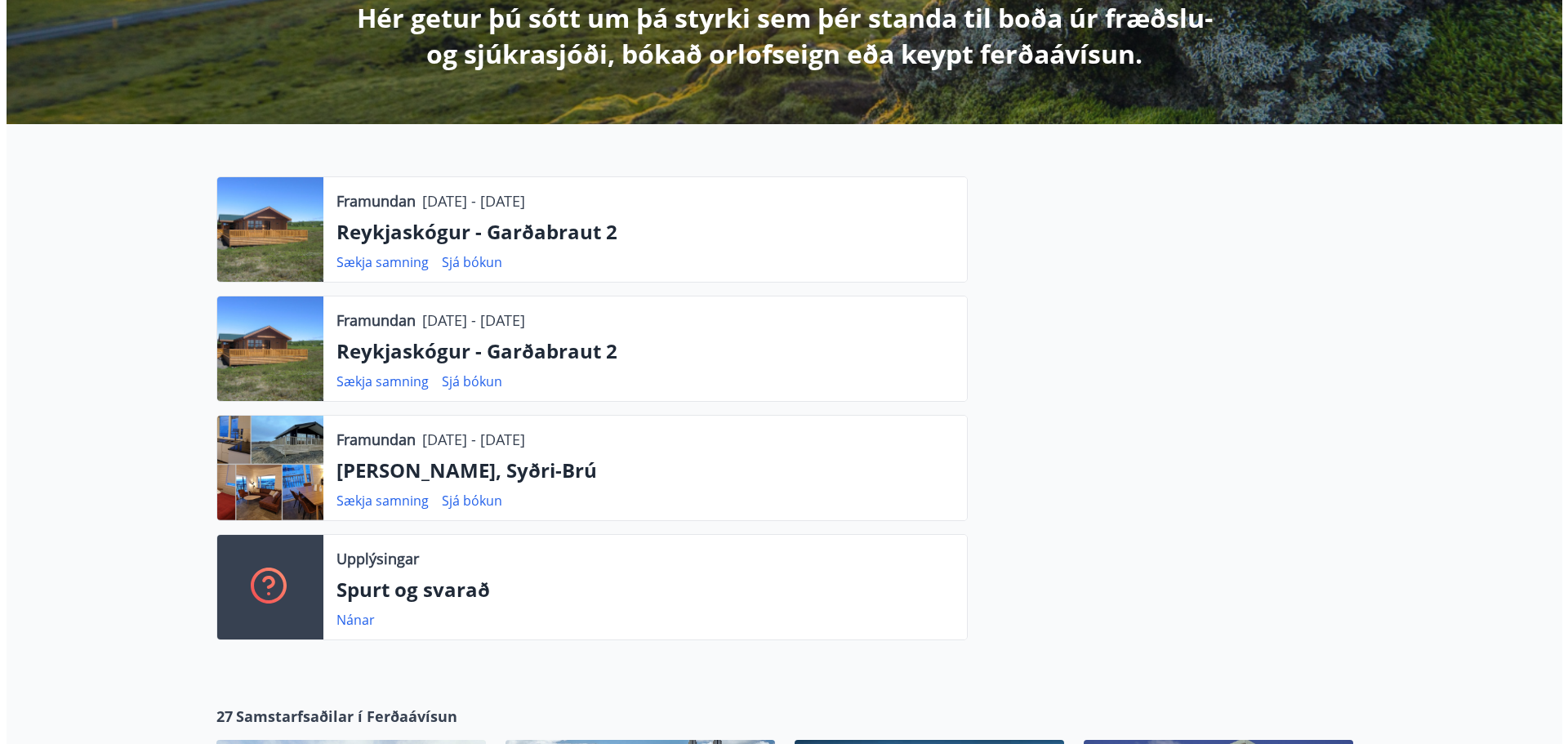
scroll to position [327, 0]
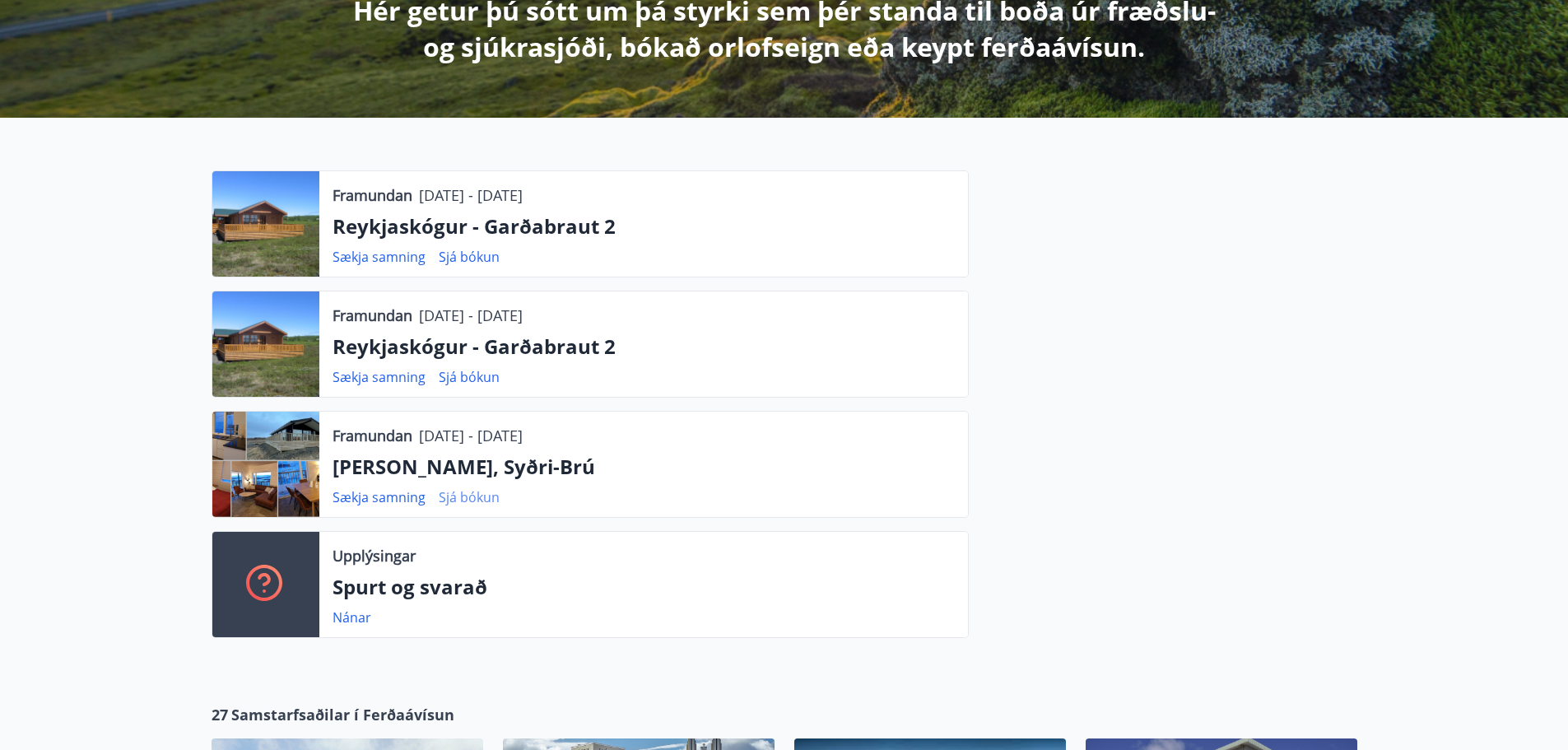
click at [462, 492] on link "Sjá bókun" at bounding box center [469, 496] width 61 height 18
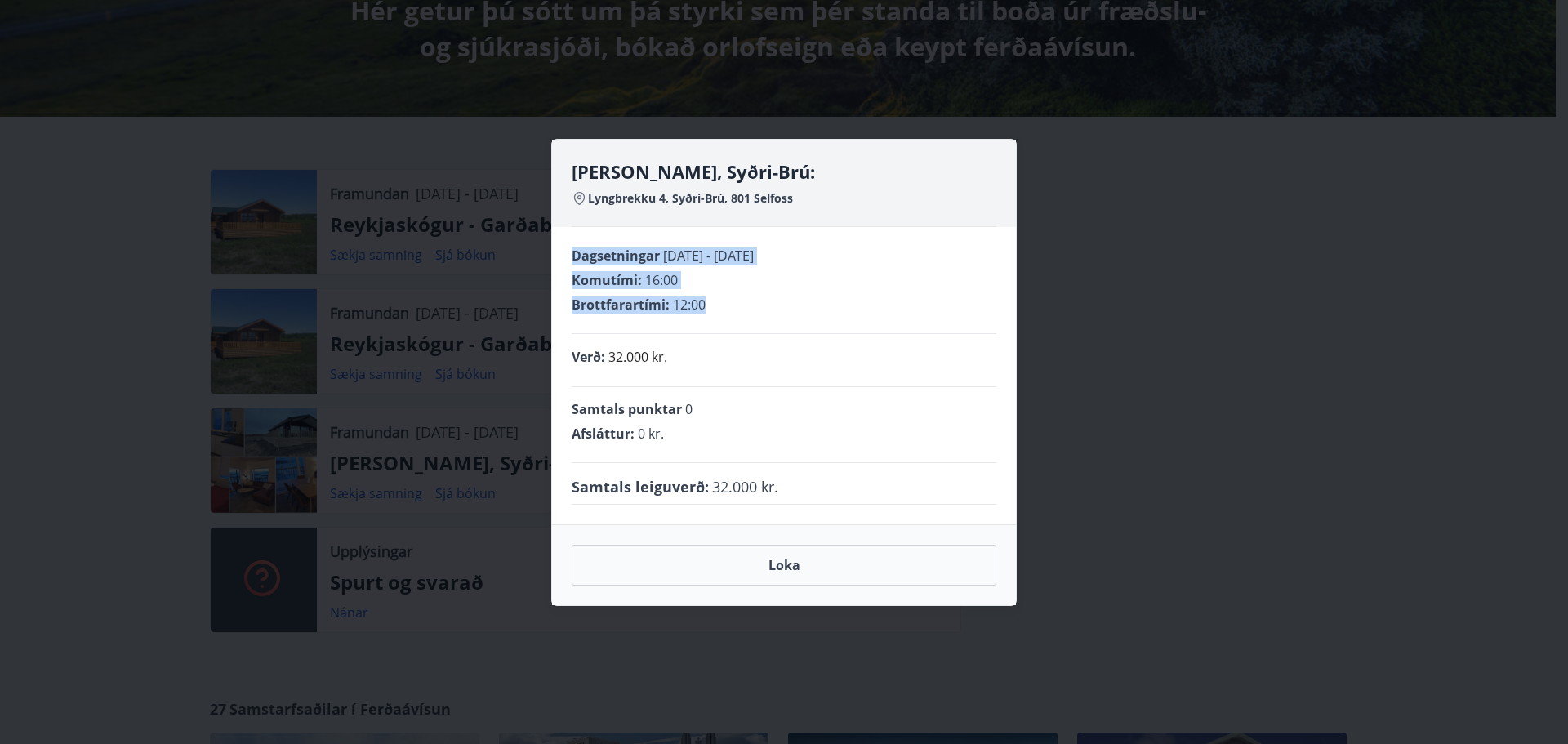
drag, startPoint x: 710, startPoint y: 304, endPoint x: 568, endPoint y: 263, distance: 147.8
click at [568, 263] on div "Dagsetningar [DATE] - [DATE] Komutími : 16:00 Brottfarartími : 12:00 Verð : 32.…" at bounding box center [784, 376] width 463 height 298
drag, startPoint x: 623, startPoint y: 253, endPoint x: 716, endPoint y: 227, distance: 96.6
click at [715, 229] on div "Dagsetningar [DATE] - [DATE] Komutími : 16:00 Brottfarartími : 12:00 Verð : 32.…" at bounding box center [784, 376] width 463 height 298
click at [775, 171] on h4 "[PERSON_NAME], Syðri-Brú:" at bounding box center [784, 171] width 425 height 24
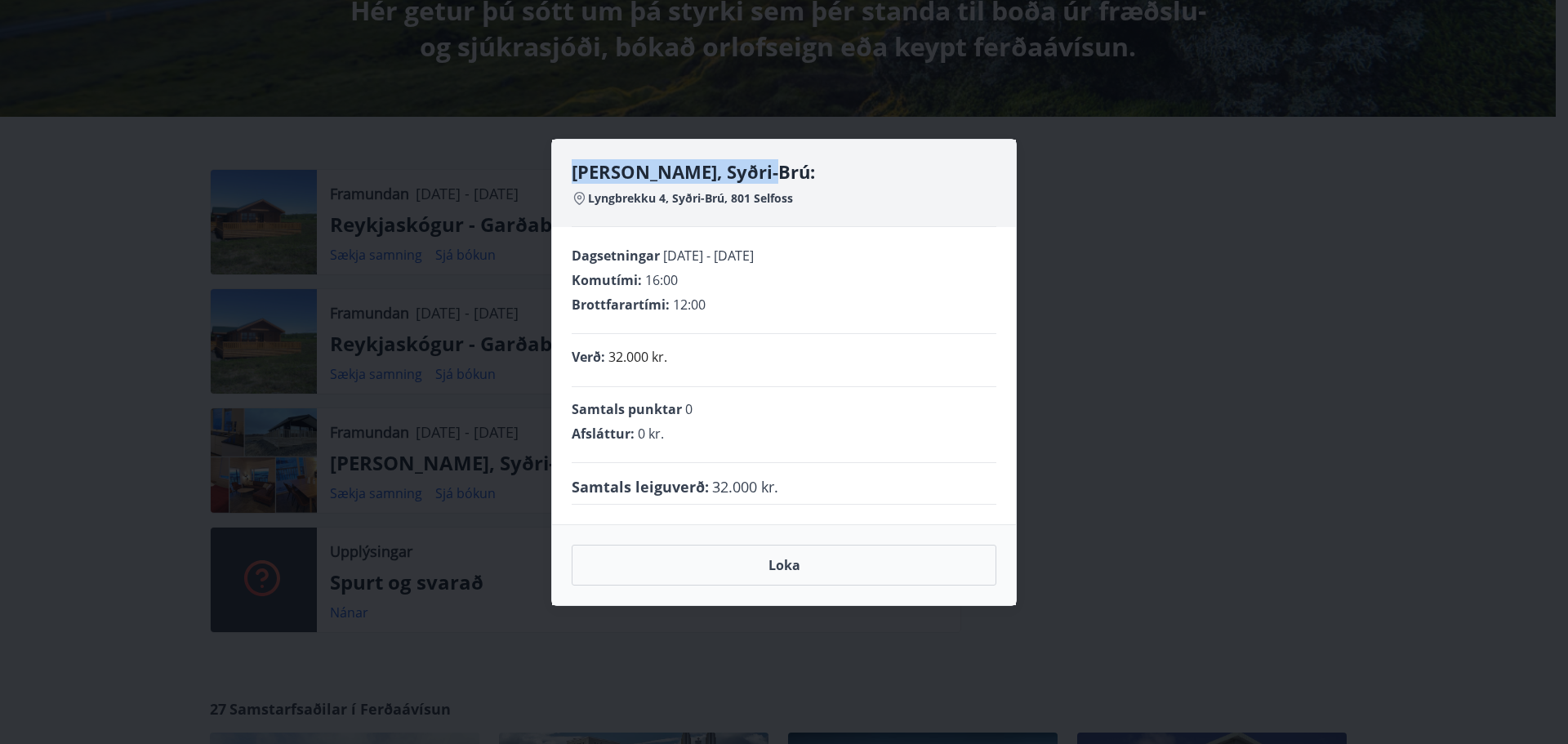
drag, startPoint x: 768, startPoint y: 172, endPoint x: 573, endPoint y: 176, distance: 195.0
click at [573, 176] on h4 "[PERSON_NAME], Syðri-Brú:" at bounding box center [784, 171] width 425 height 24
copy h4 "[PERSON_NAME], Syðri-Brú"
drag, startPoint x: 799, startPoint y: 195, endPoint x: 589, endPoint y: 208, distance: 210.4
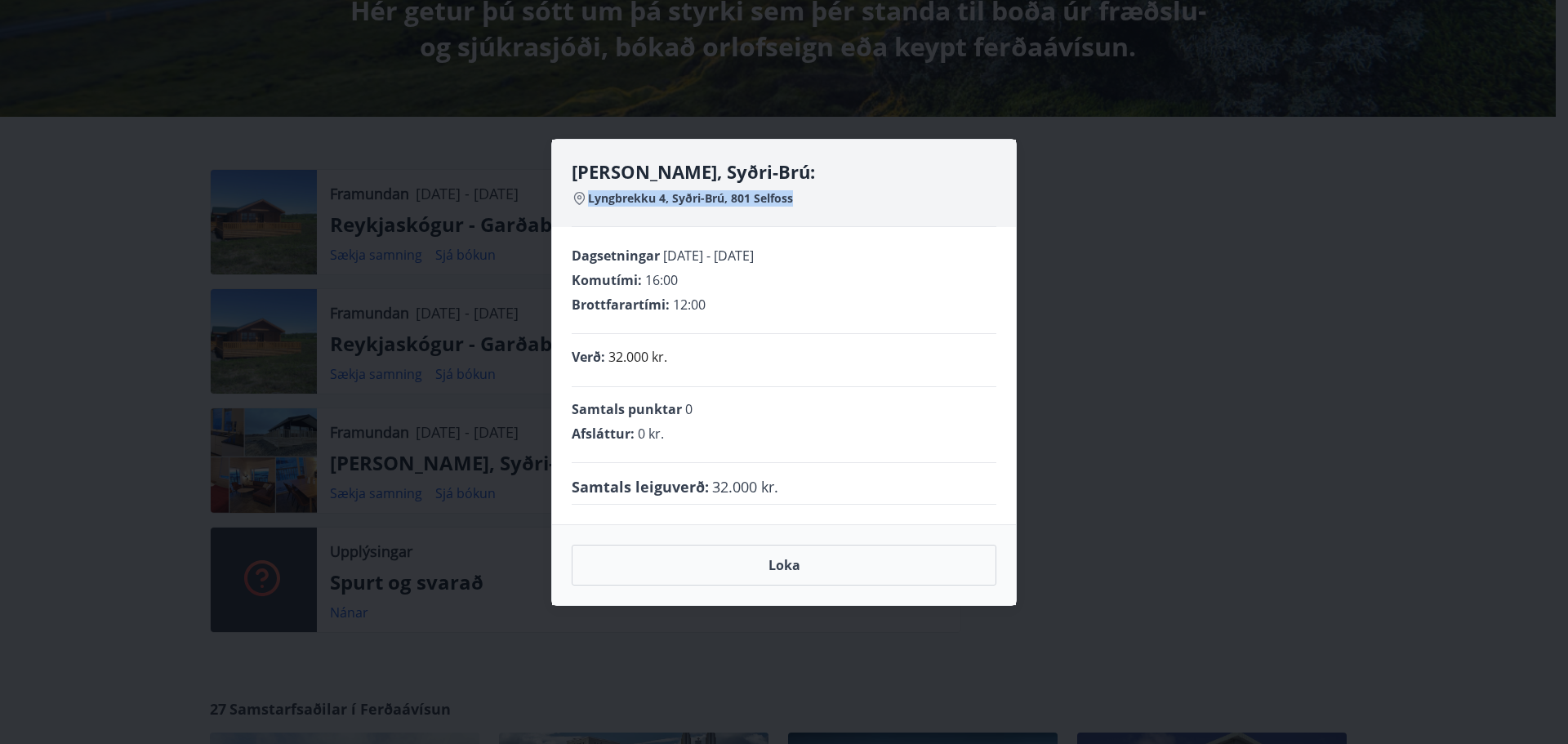
click at [589, 208] on div "[PERSON_NAME], Syðri-Brú: Lyngbrekku 4, Syðri-Brú, 801 Selfoss" at bounding box center [784, 193] width 425 height 67
copy span "Lyngbrekku 4, Syðri-Brú, 801 Selfoss"
drag, startPoint x: 814, startPoint y: 251, endPoint x: 659, endPoint y: 260, distance: 155.3
click at [659, 260] on div "Dagsetningar [DATE] - [DATE]" at bounding box center [784, 255] width 425 height 18
copy div "[DATE] - [DATE]"
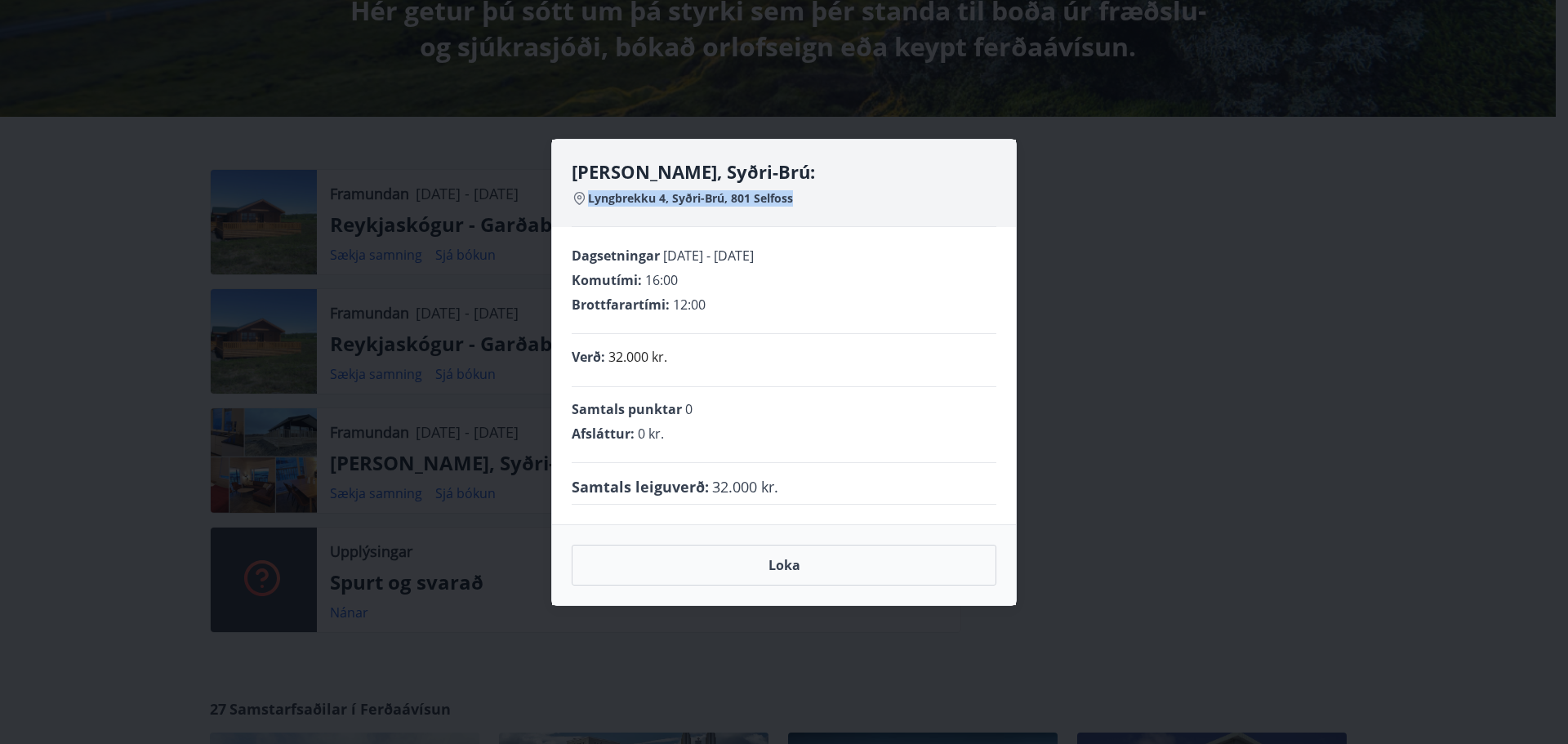
copy div "[DATE] - [DATE]"
